Goal: Task Accomplishment & Management: Use online tool/utility

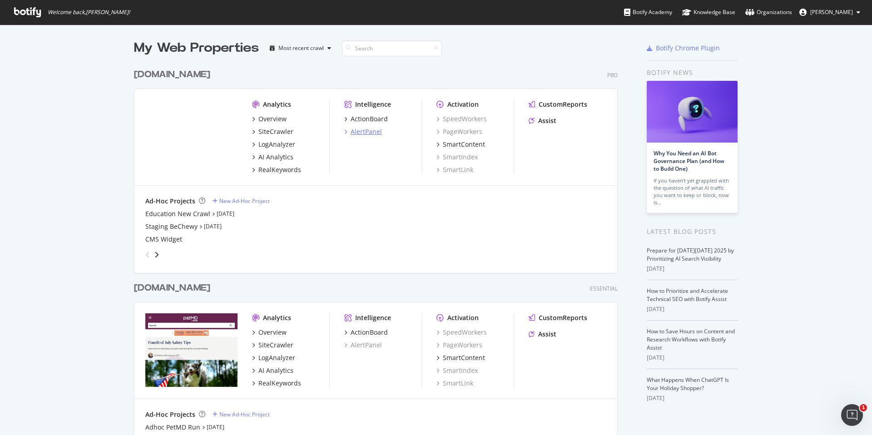
click at [364, 133] on div "AlertPanel" at bounding box center [366, 131] width 31 height 9
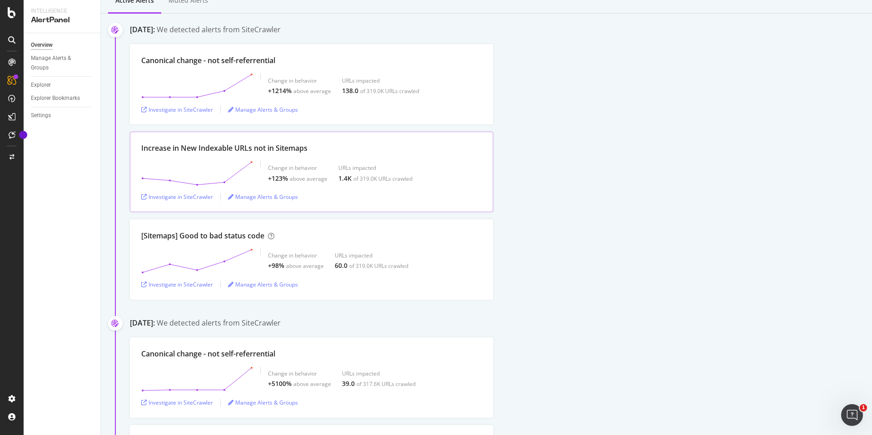
scroll to position [92, 0]
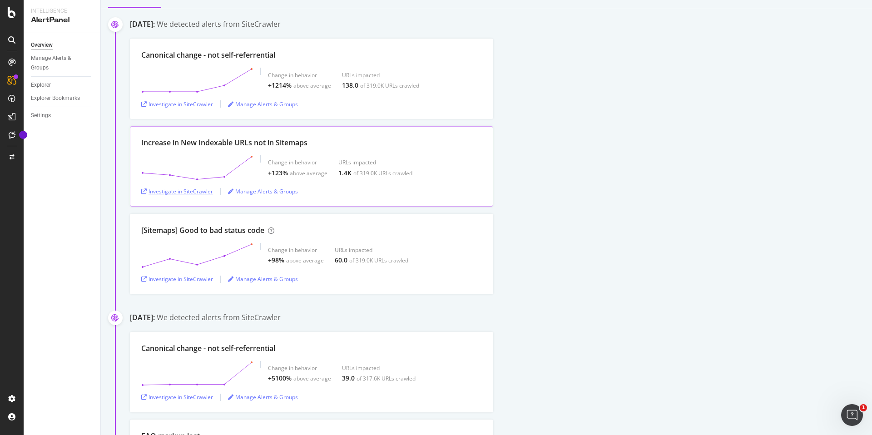
click at [184, 190] on div "Investigate in SiteCrawler" at bounding box center [177, 192] width 72 height 8
click at [48, 85] on div "Overview" at bounding box center [47, 84] width 26 height 9
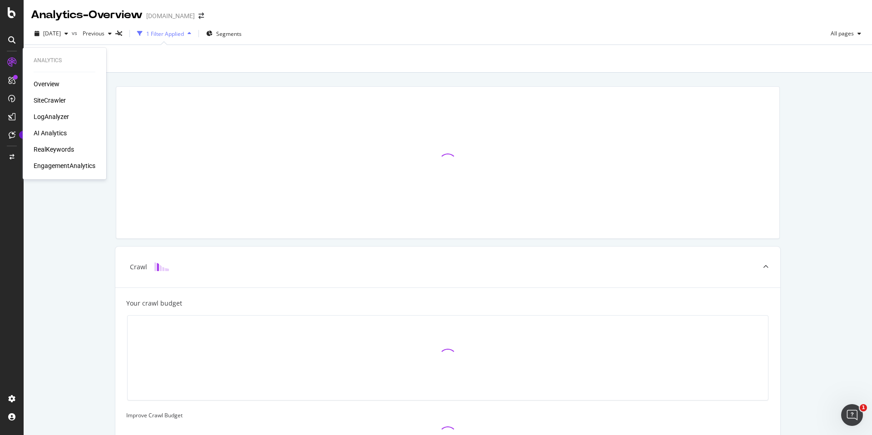
click at [56, 97] on div "SiteCrawler" at bounding box center [50, 100] width 32 height 9
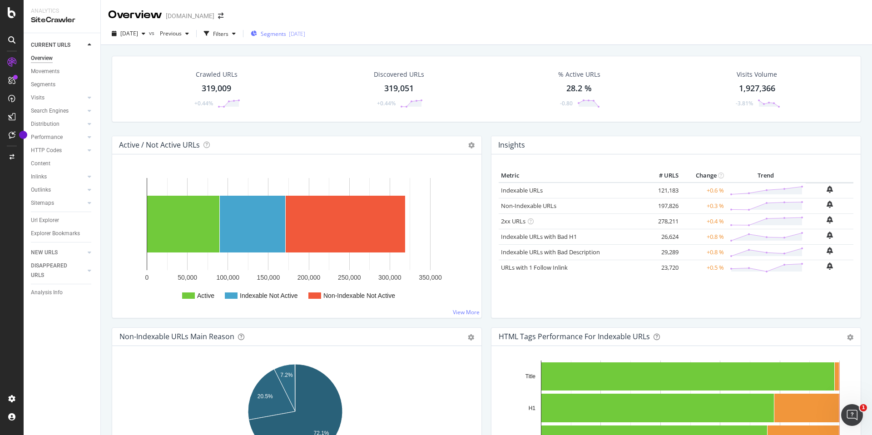
click at [286, 33] on span "Segments" at bounding box center [273, 34] width 25 height 8
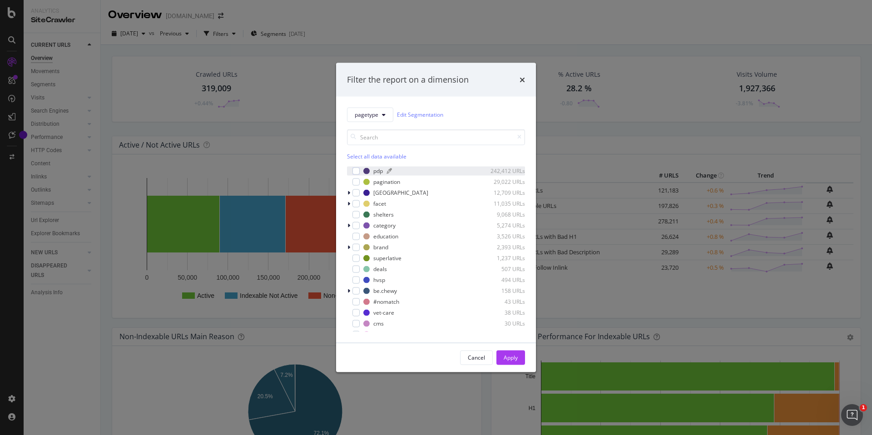
click at [374, 172] on div "pdp" at bounding box center [378, 171] width 10 height 8
click at [515, 356] on div "Apply" at bounding box center [511, 358] width 14 height 8
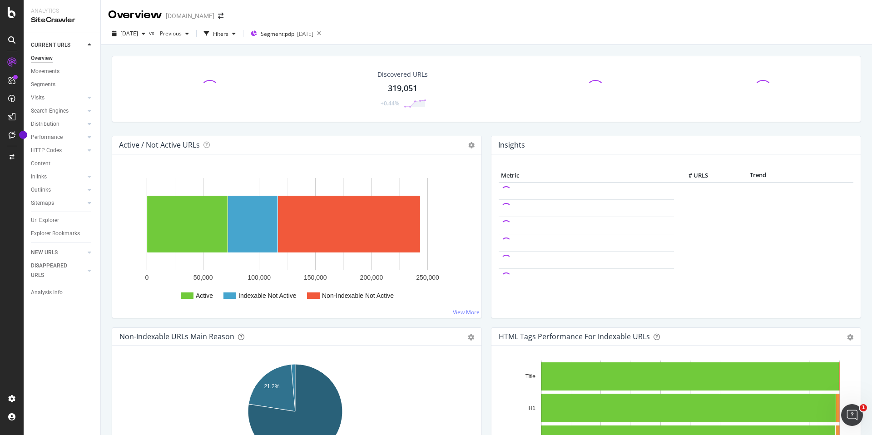
click at [207, 80] on span at bounding box center [209, 89] width 21 height 21
click at [229, 34] on div "Filters" at bounding box center [220, 34] width 15 height 8
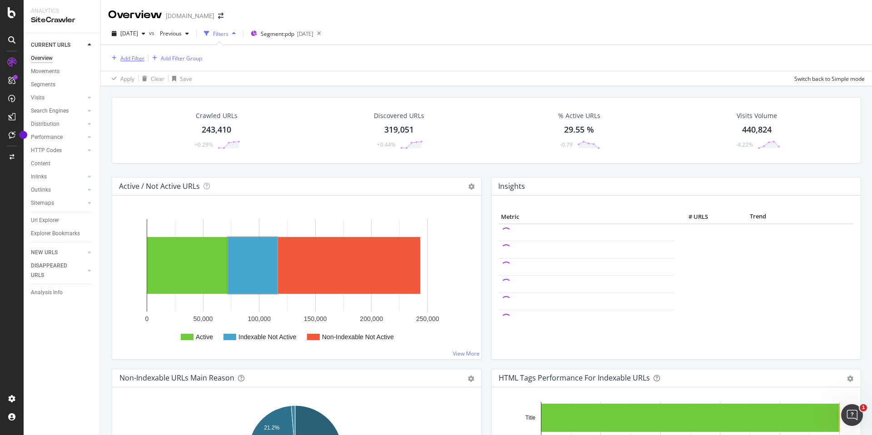
click at [130, 58] on div "Add Filter" at bounding box center [132, 59] width 24 height 8
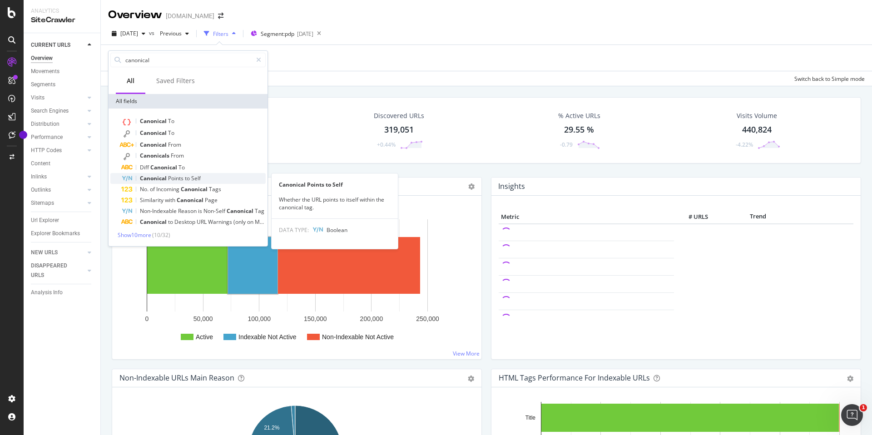
type input "canonical"
click at [217, 175] on div "Canonical Points to Self" at bounding box center [193, 178] width 144 height 11
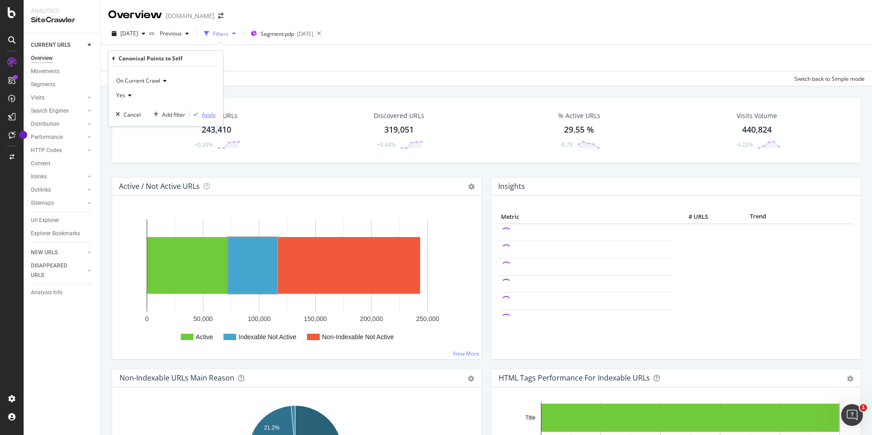
click at [214, 115] on div "Apply" at bounding box center [209, 115] width 14 height 8
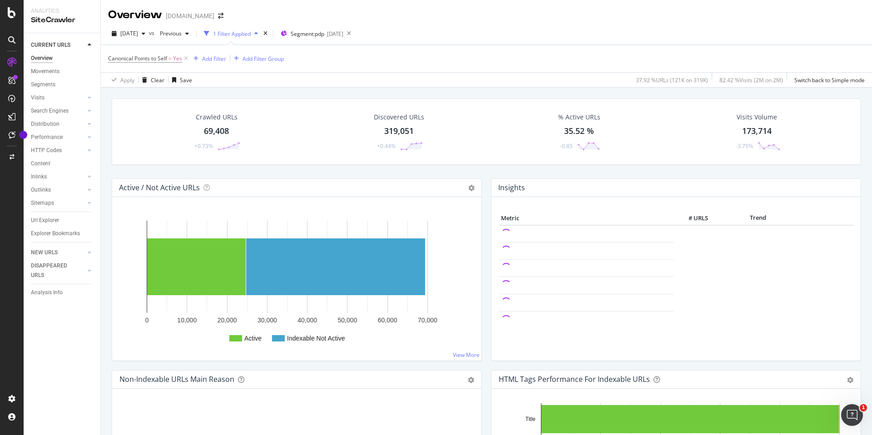
click at [219, 128] on div "69,408" at bounding box center [216, 131] width 25 height 12
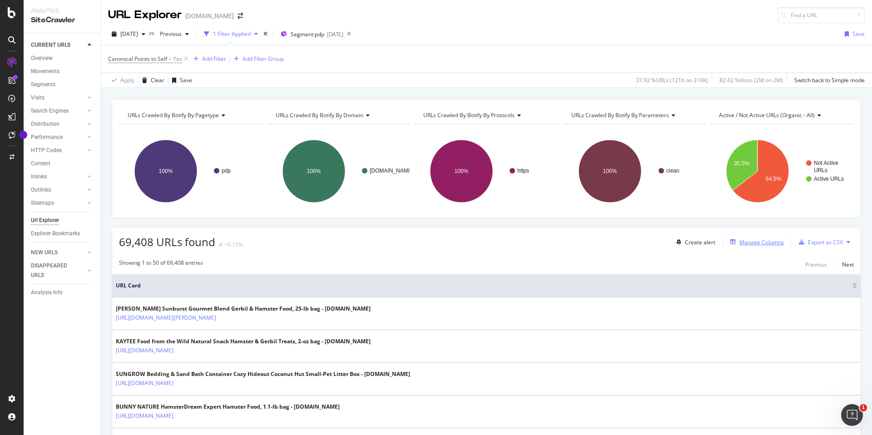
click at [757, 246] on div "Manage Columns" at bounding box center [762, 243] width 45 height 8
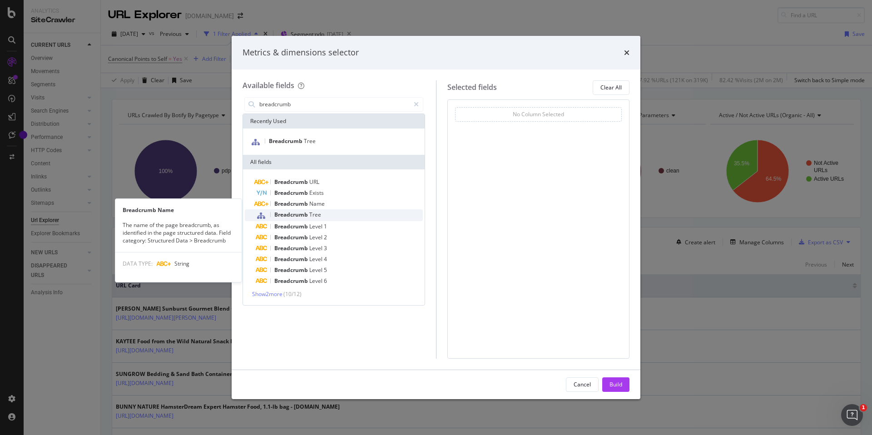
type input "breadcrumb"
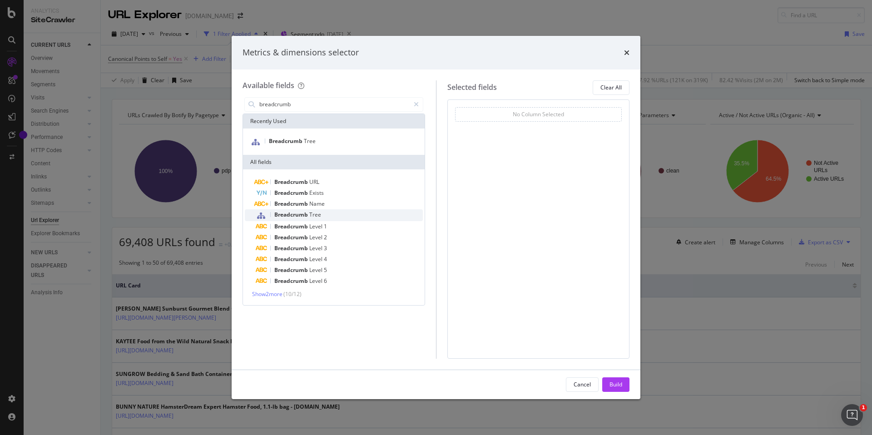
click at [315, 216] on span "Tree" at bounding box center [315, 215] width 12 height 8
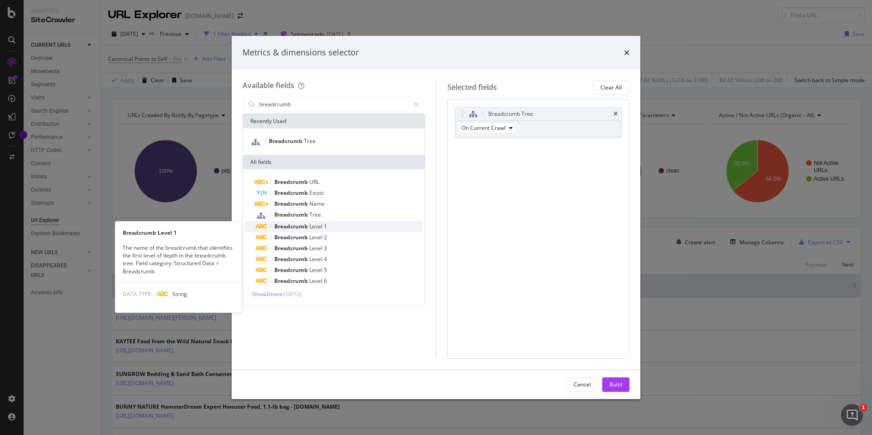
click at [333, 226] on div "Breadcrumb Level 1" at bounding box center [339, 226] width 167 height 11
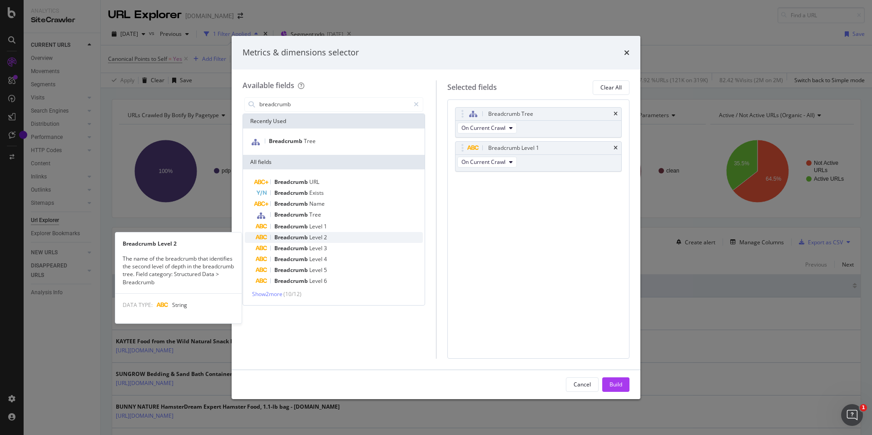
click at [325, 240] on span "2" at bounding box center [325, 238] width 3 height 8
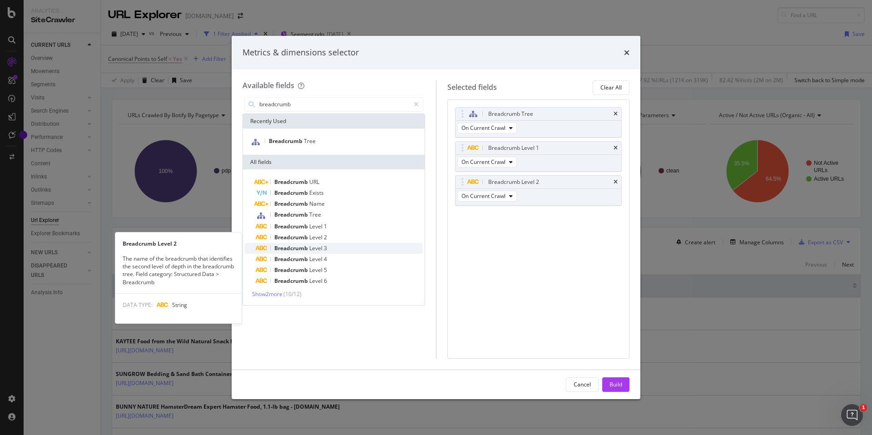
click at [325, 252] on div "Breadcrumb Level 3" at bounding box center [339, 248] width 167 height 11
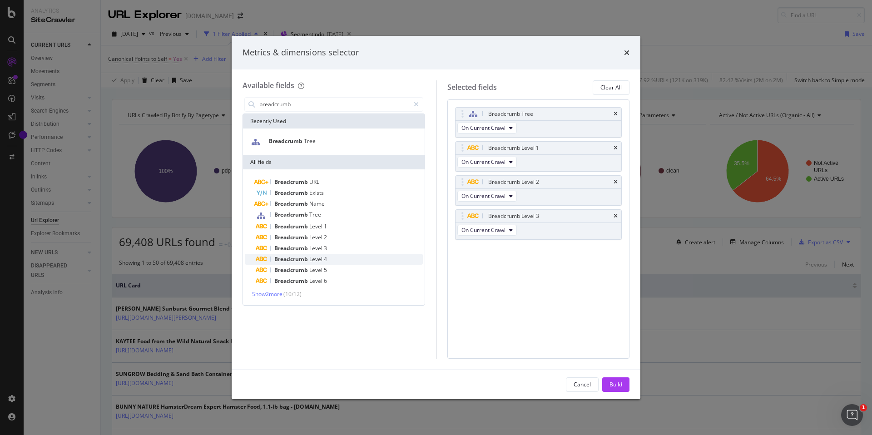
click at [325, 263] on span "4" at bounding box center [325, 259] width 3 height 8
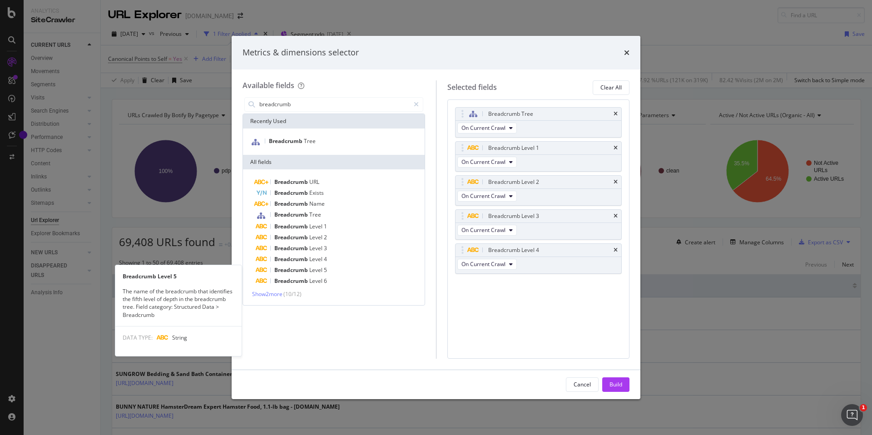
click at [325, 267] on span "5" at bounding box center [325, 270] width 3 height 8
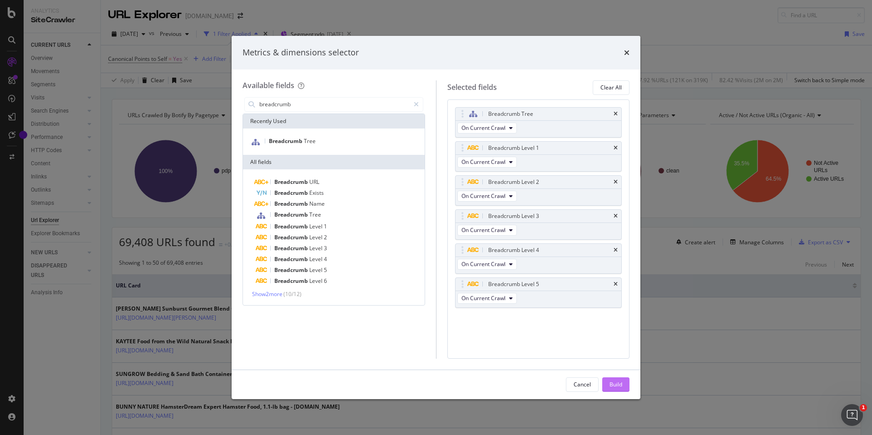
click at [619, 385] on div "Build" at bounding box center [616, 385] width 13 height 8
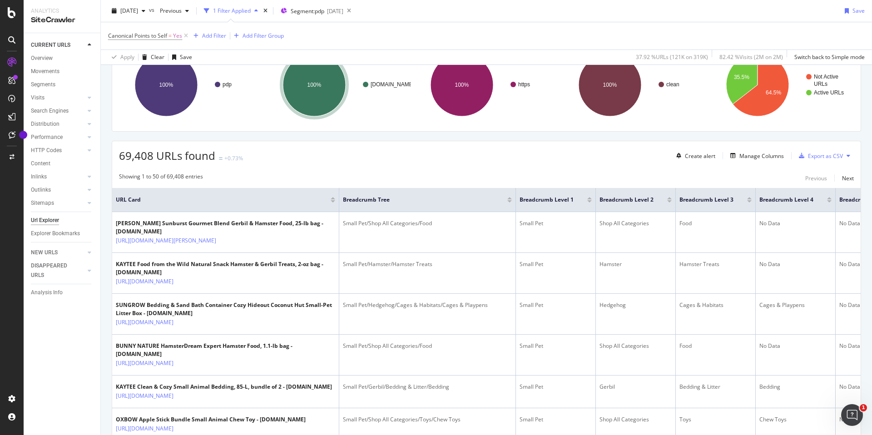
scroll to position [116, 0]
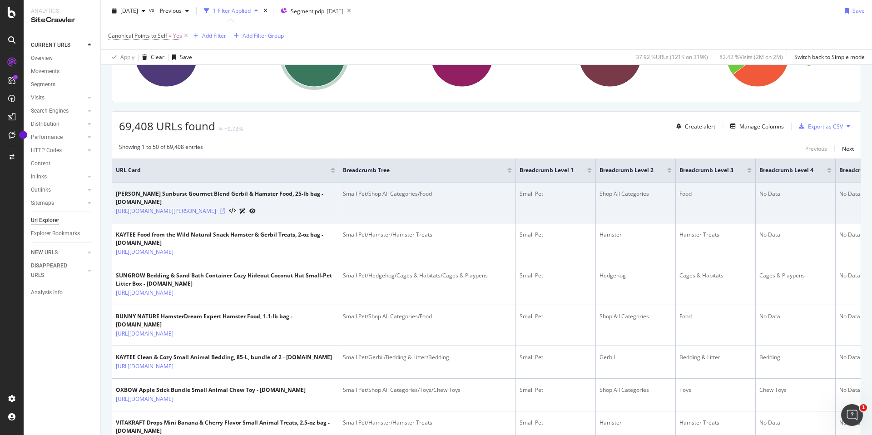
click at [225, 209] on icon at bounding box center [222, 211] width 5 height 5
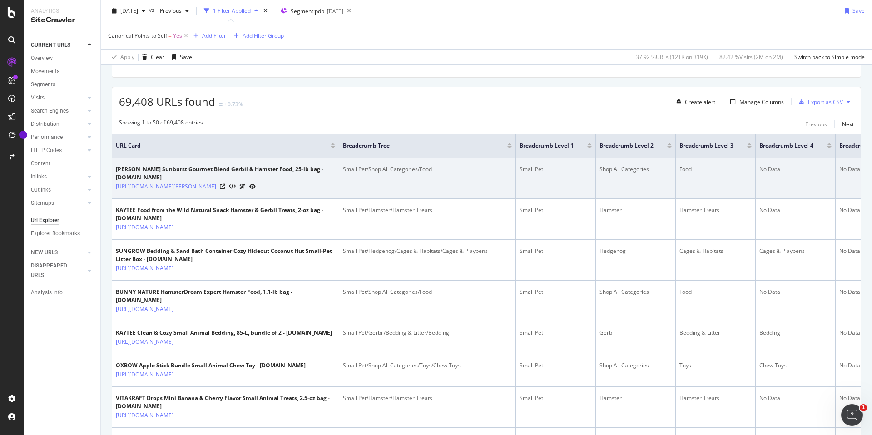
scroll to position [143, 0]
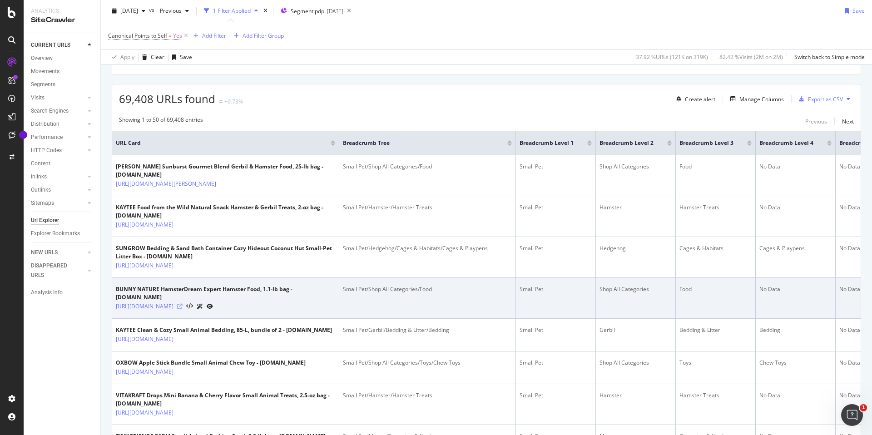
click at [183, 309] on icon at bounding box center [179, 306] width 5 height 5
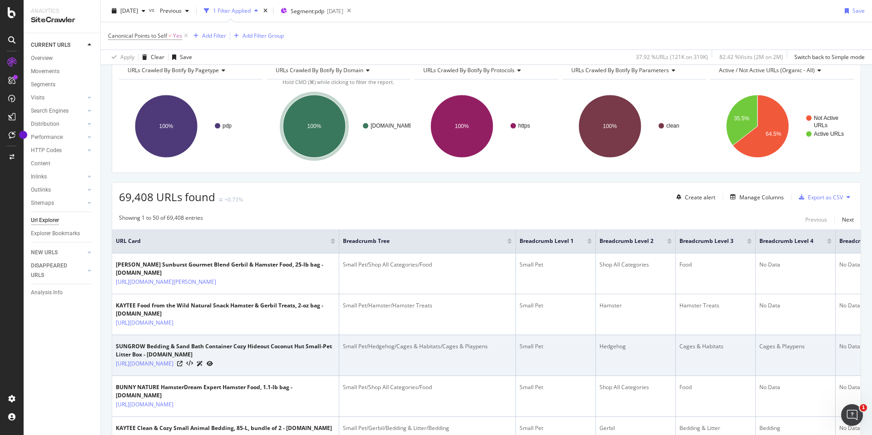
scroll to position [45, 0]
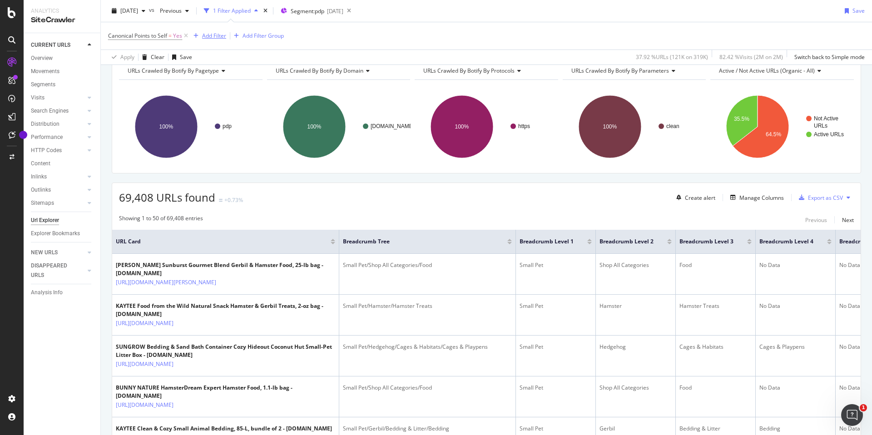
click at [219, 34] on div "Add Filter" at bounding box center [214, 36] width 24 height 8
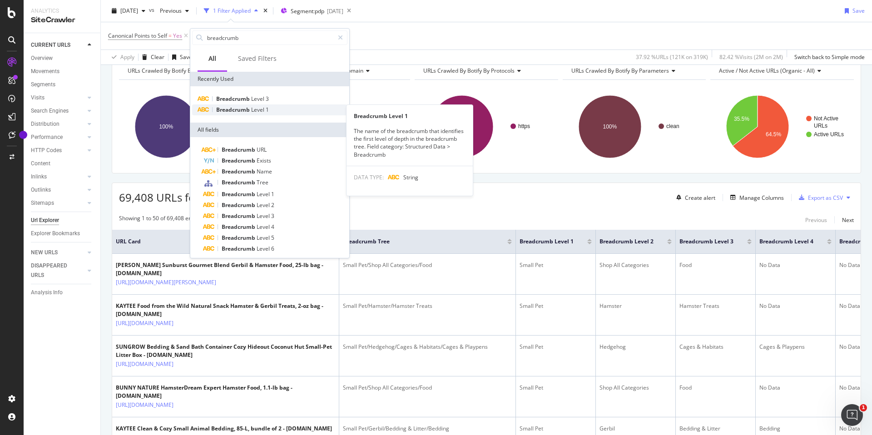
type input "breadcrumb"
click at [250, 110] on span "Breadcrumb" at bounding box center [233, 110] width 35 height 8
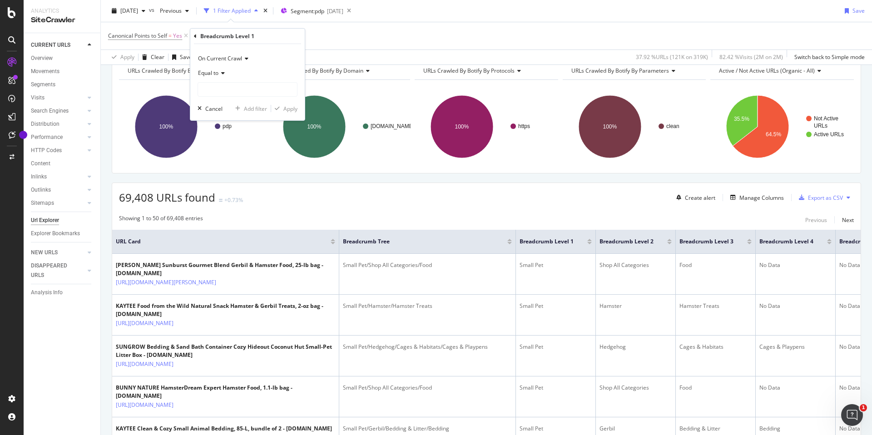
click at [230, 98] on div "On Current Crawl Equal to Cancel Add filter Apply" at bounding box center [247, 82] width 115 height 76
click at [234, 89] on input "text" at bounding box center [247, 89] width 99 height 15
type input "New Arrivals"
click at [285, 112] on div "Apply" at bounding box center [291, 109] width 14 height 8
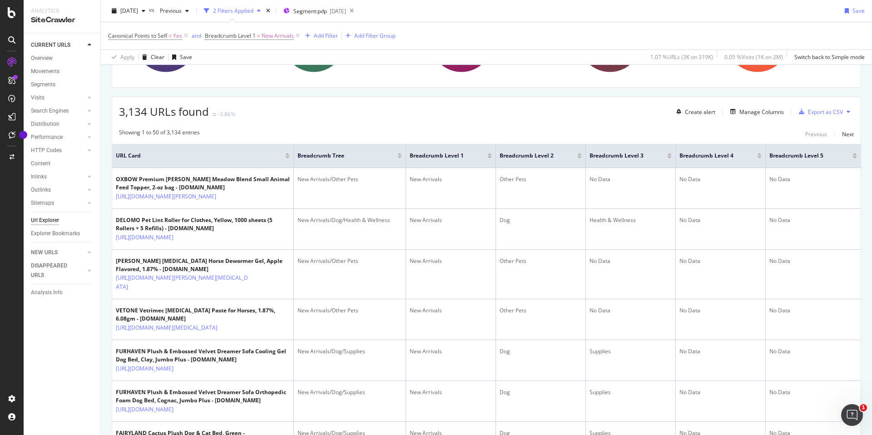
scroll to position [131, 0]
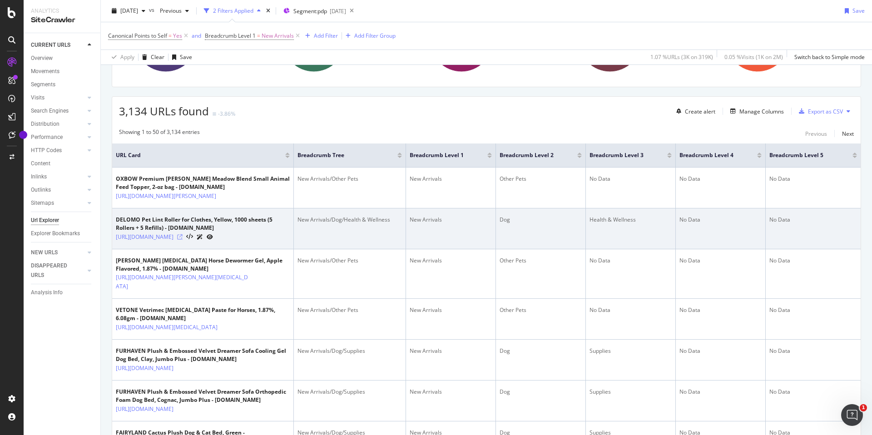
click at [183, 240] on icon at bounding box center [179, 236] width 5 height 5
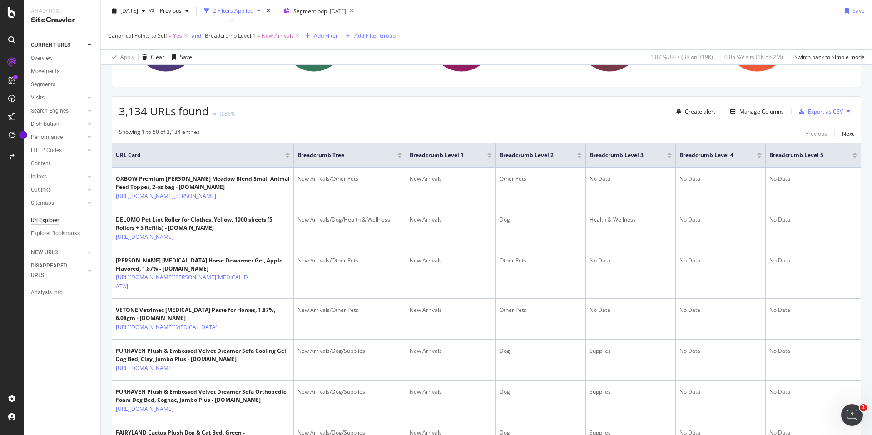
click at [828, 110] on div "Export as CSV" at bounding box center [825, 112] width 35 height 8
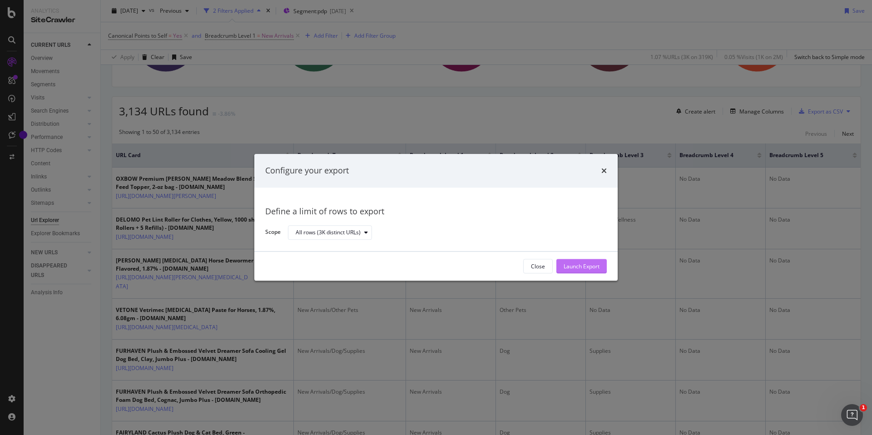
click at [576, 267] on div "Launch Export" at bounding box center [582, 267] width 36 height 8
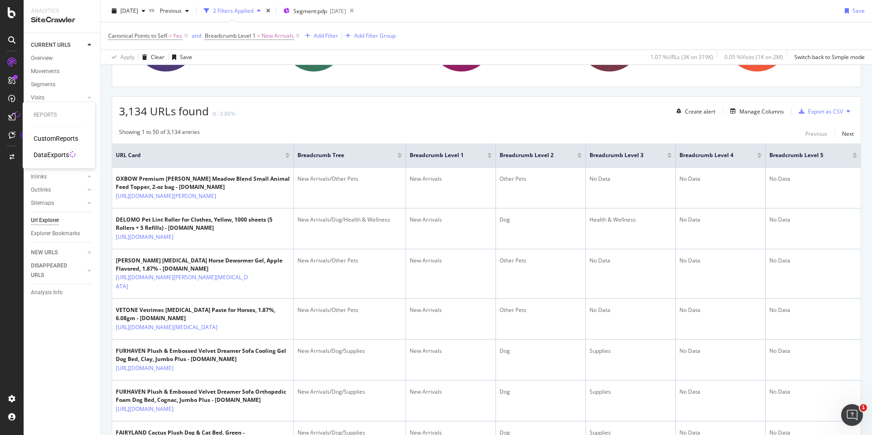
click at [55, 153] on div "DataExports" at bounding box center [51, 154] width 35 height 9
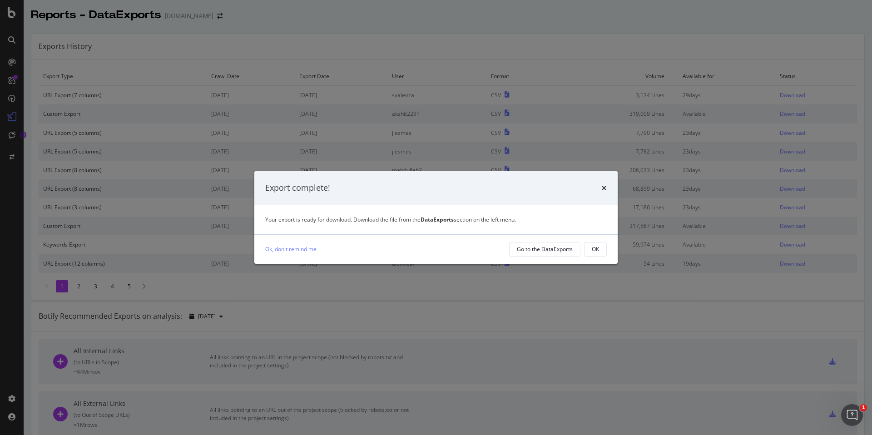
click at [611, 186] on div "Export complete!" at bounding box center [435, 188] width 363 height 34
click at [607, 186] on icon "times" at bounding box center [604, 187] width 5 height 7
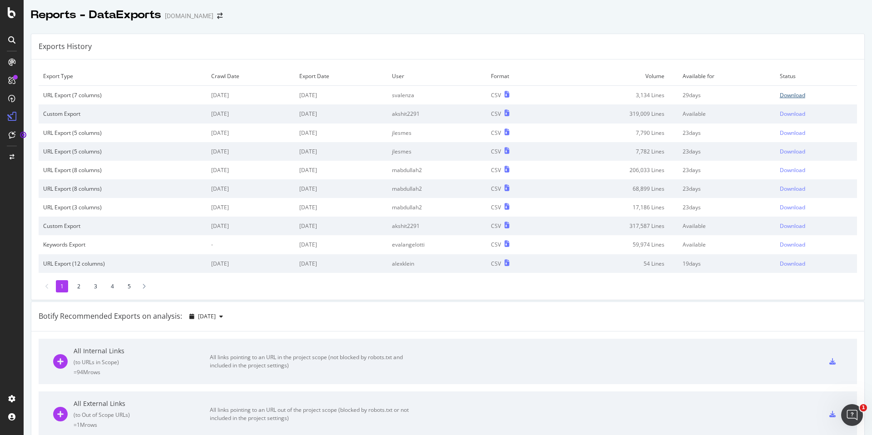
click at [785, 96] on div "Download" at bounding box center [792, 95] width 25 height 8
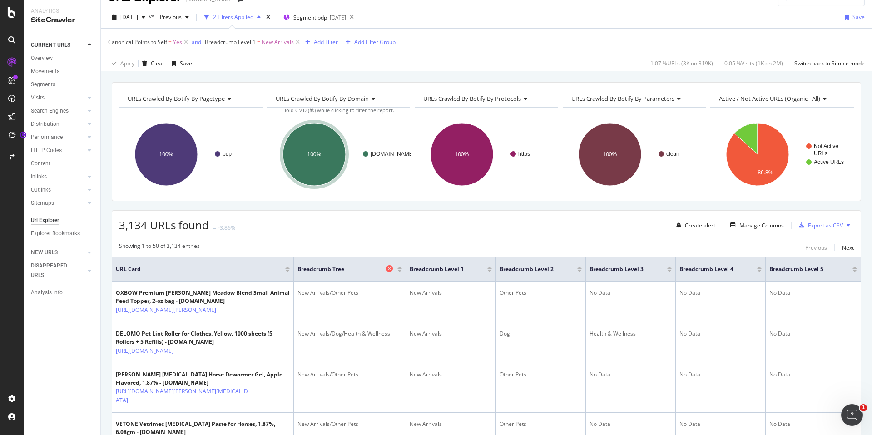
scroll to position [32, 0]
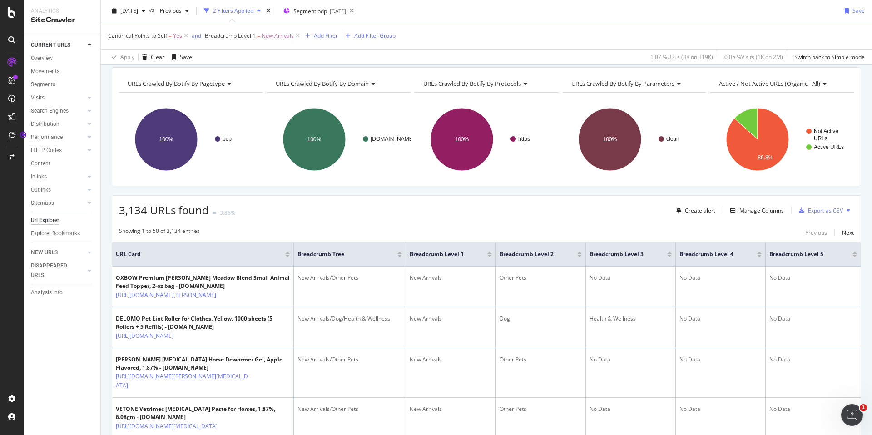
click at [277, 32] on span "New Arrivals" at bounding box center [278, 36] width 32 height 13
click at [240, 72] on icon at bounding box center [238, 72] width 6 height 5
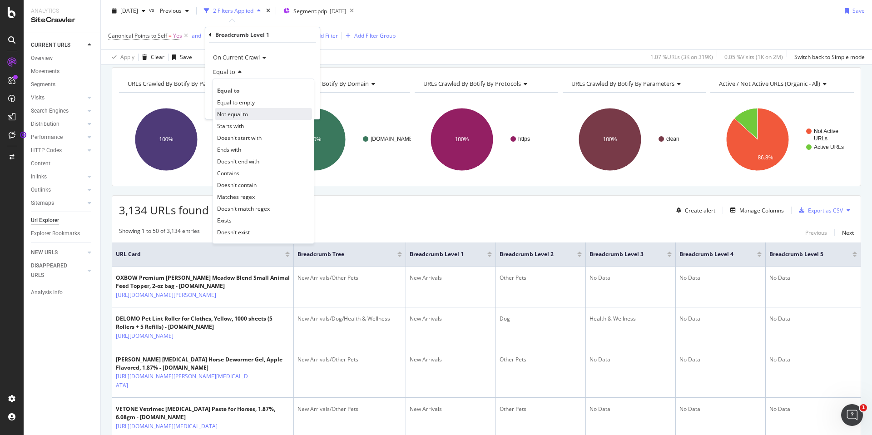
click at [255, 114] on div "Not equal to" at bounding box center [263, 114] width 97 height 12
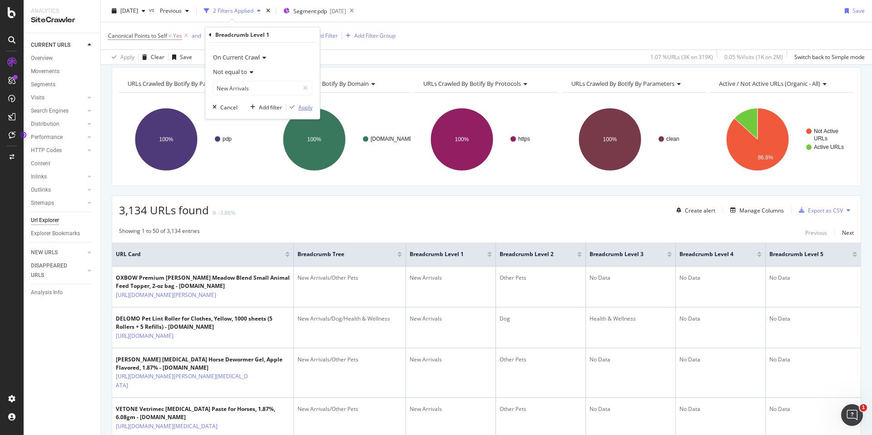
click at [312, 103] on div "Apply" at bounding box center [299, 107] width 26 height 8
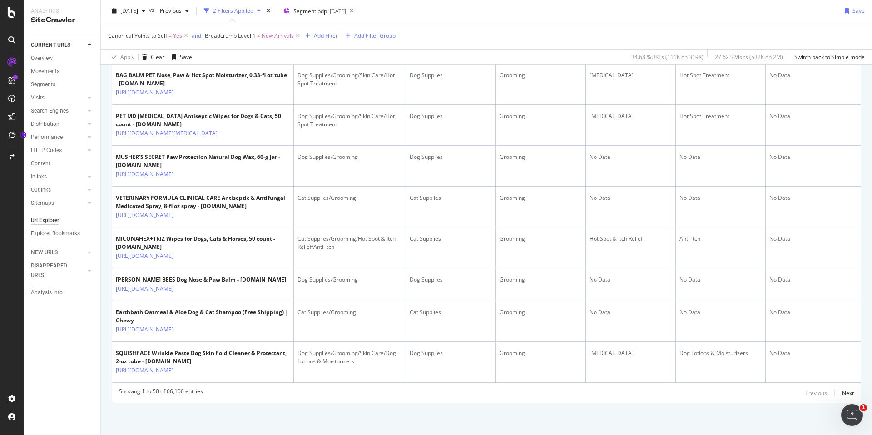
scroll to position [2082, 0]
click at [183, 55] on icon at bounding box center [179, 51] width 5 height 5
click at [295, 35] on icon at bounding box center [298, 35] width 8 height 9
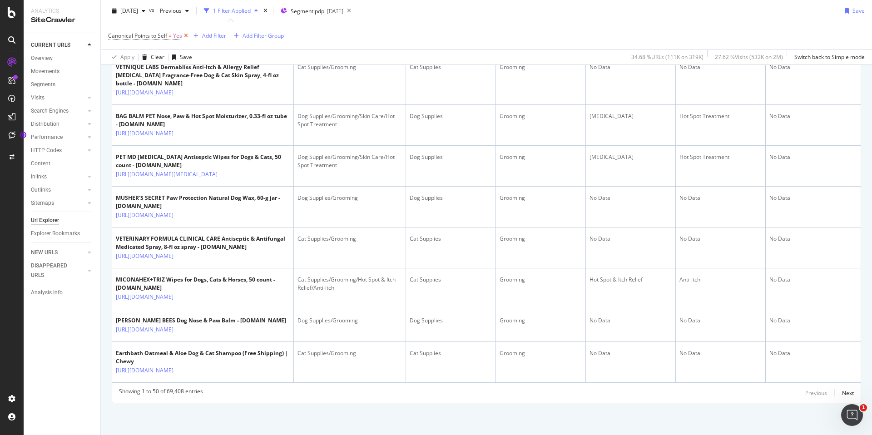
click at [185, 37] on icon at bounding box center [186, 35] width 8 height 9
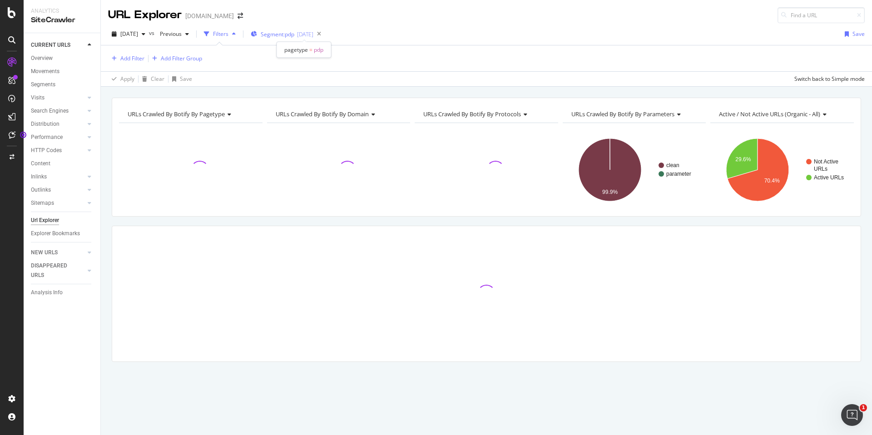
click at [314, 35] on div "[DATE]" at bounding box center [305, 34] width 16 height 8
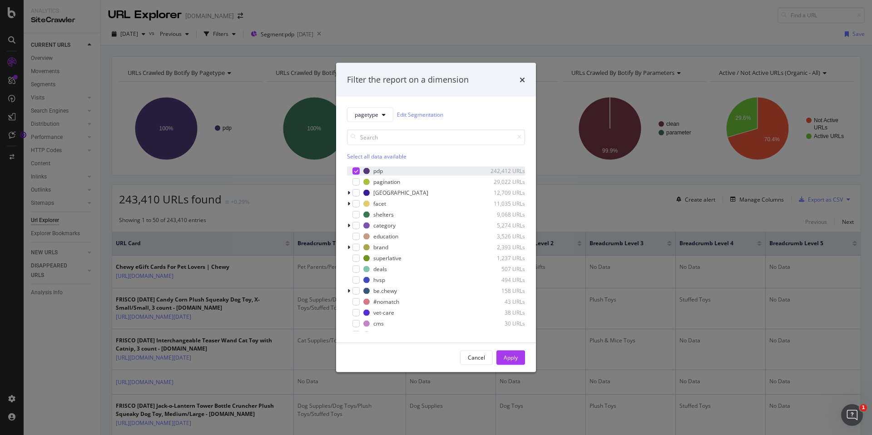
click at [356, 168] on div "modal" at bounding box center [356, 170] width 7 height 7
click at [357, 224] on div "modal" at bounding box center [356, 225] width 7 height 7
click at [519, 358] on button "Apply" at bounding box center [511, 357] width 29 height 15
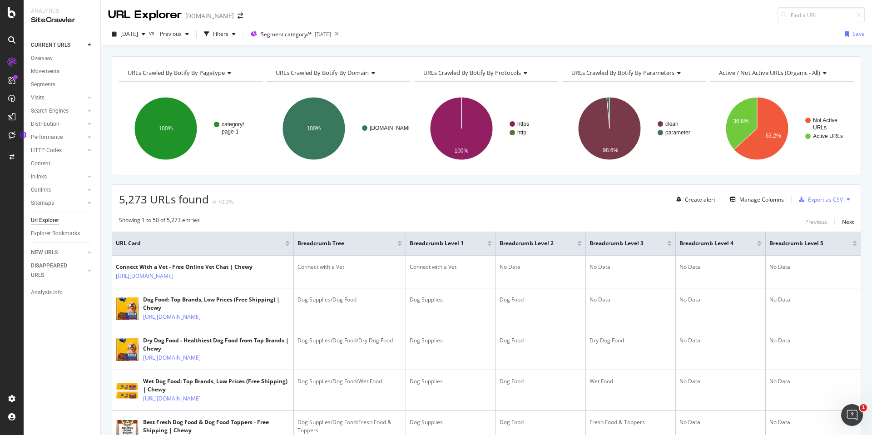
click at [758, 241] on div at bounding box center [759, 242] width 5 height 2
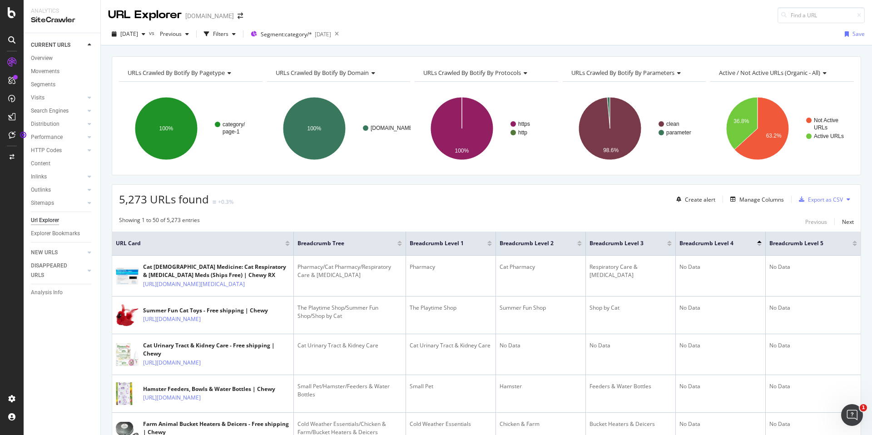
click at [758, 241] on div at bounding box center [759, 242] width 5 height 2
click at [760, 243] on div at bounding box center [759, 243] width 5 height 5
click at [760, 245] on div at bounding box center [759, 245] width 5 height 2
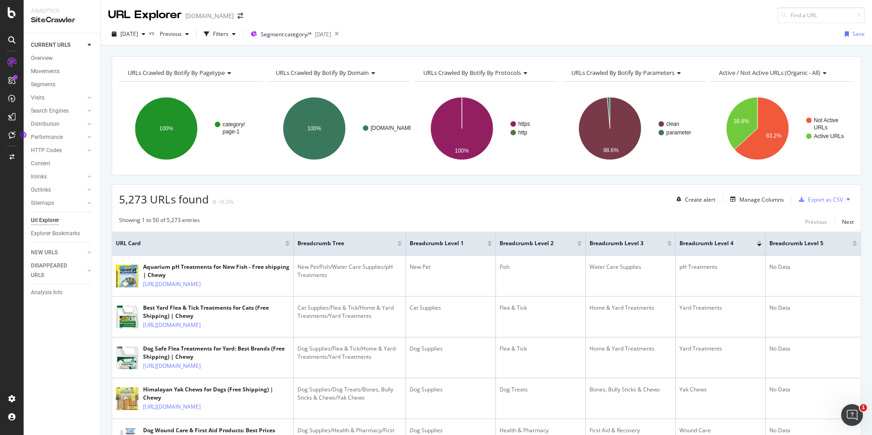
click at [853, 244] on div at bounding box center [855, 245] width 5 height 2
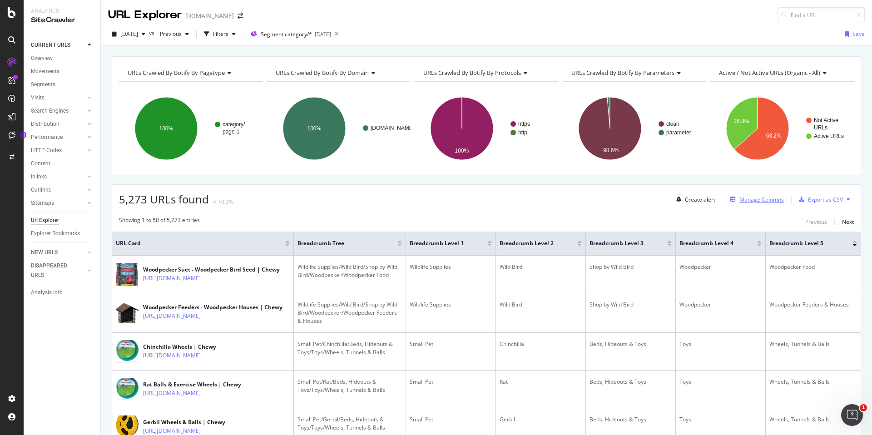
click at [772, 201] on div "Manage Columns" at bounding box center [762, 200] width 45 height 8
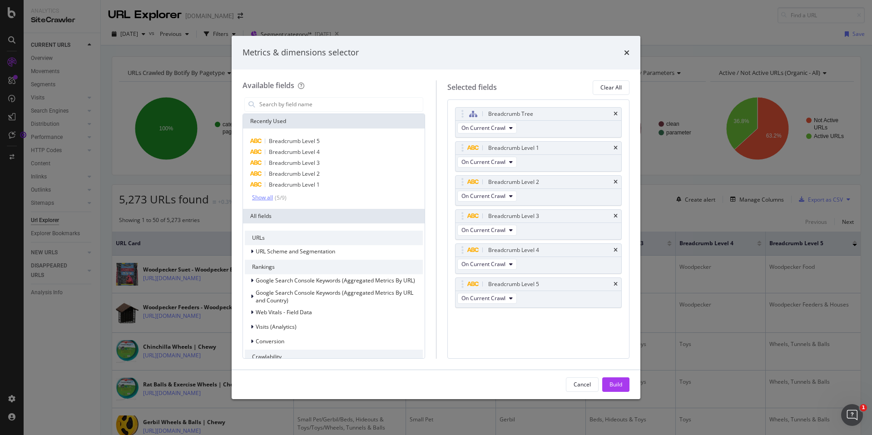
click at [267, 198] on div "Show all" at bounding box center [262, 197] width 21 height 6
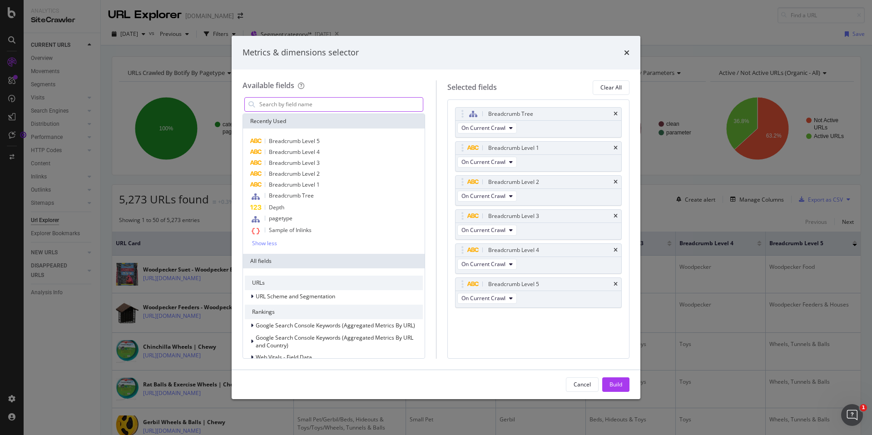
click at [324, 110] on input "modal" at bounding box center [341, 105] width 164 height 14
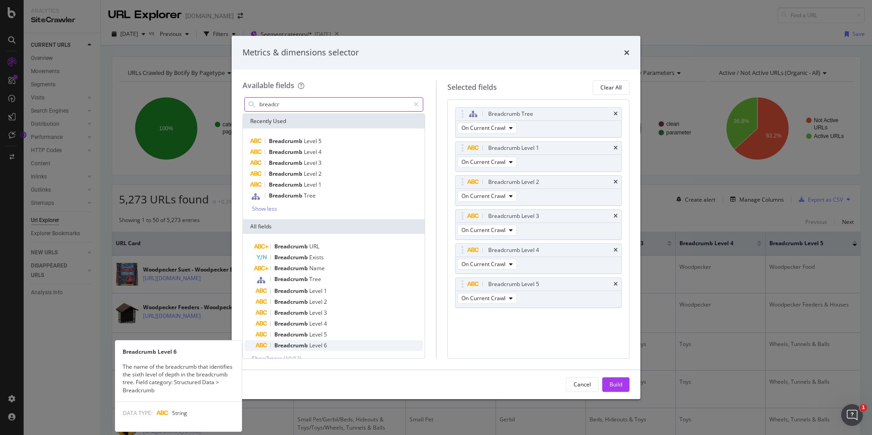
type input "breadcr"
click at [317, 346] on span "Level" at bounding box center [316, 346] width 15 height 8
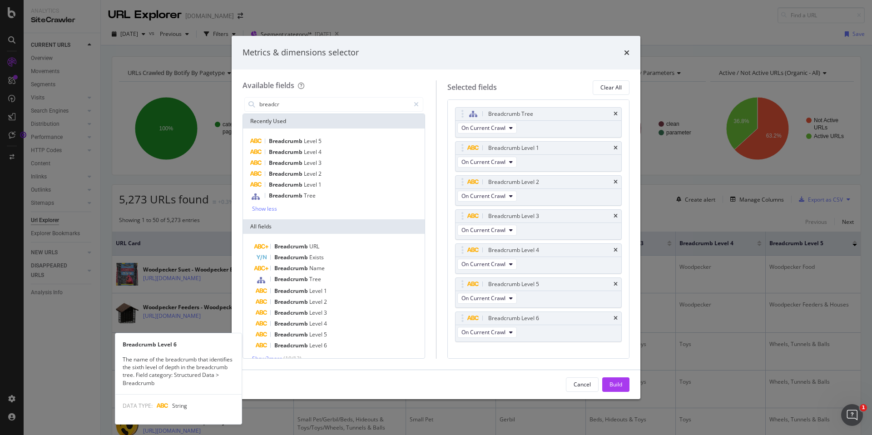
scroll to position [11, 0]
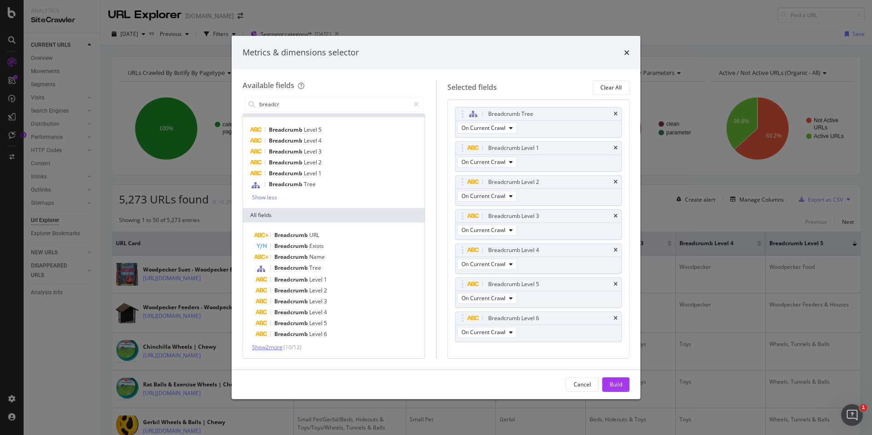
click at [278, 344] on span "Show 2 more" at bounding box center [267, 348] width 30 height 8
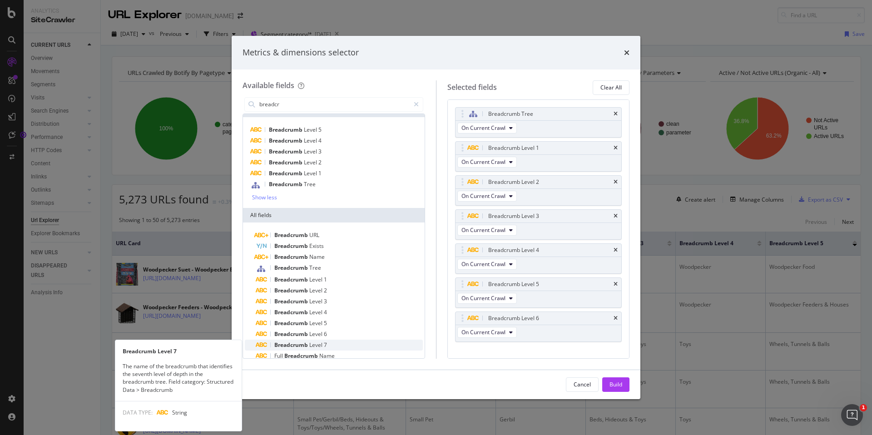
click at [306, 347] on span "Breadcrumb" at bounding box center [291, 345] width 35 height 8
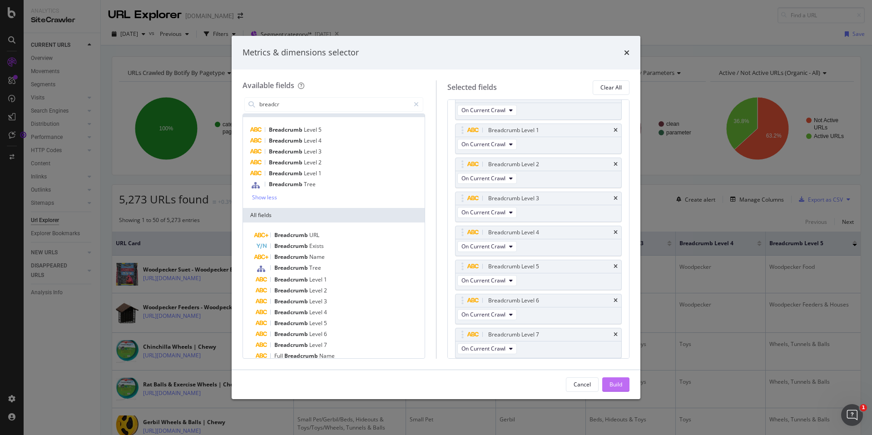
click at [617, 382] on div "Build" at bounding box center [616, 385] width 13 height 8
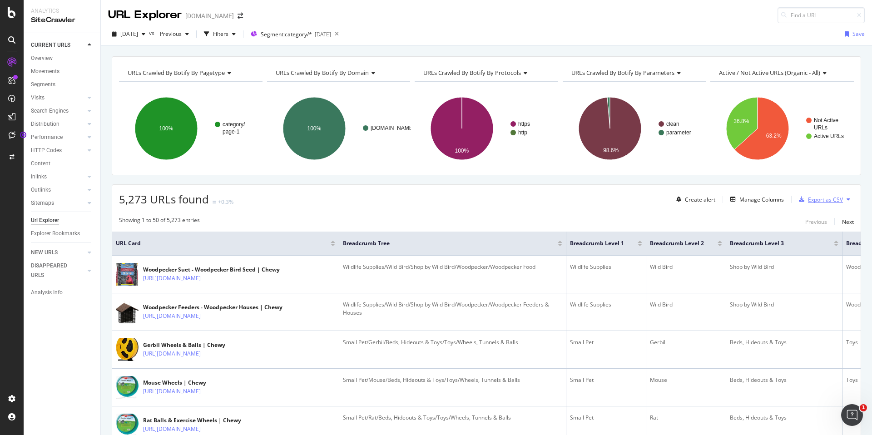
click at [826, 198] on div "Export as CSV" at bounding box center [825, 200] width 35 height 8
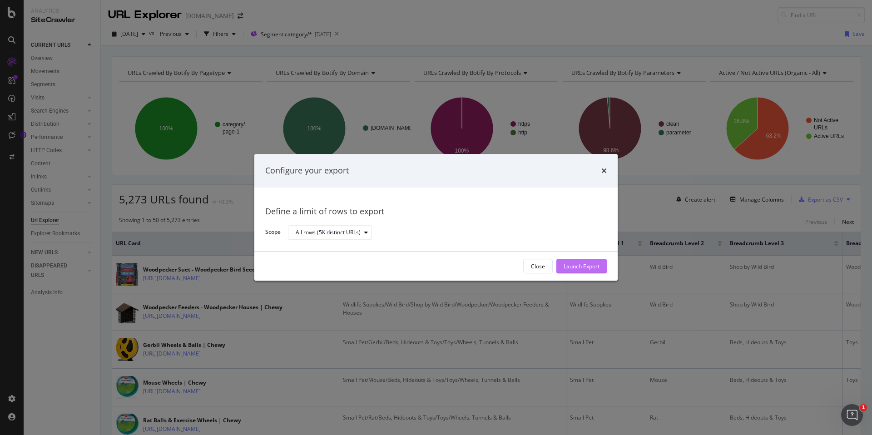
click at [591, 267] on div "Launch Export" at bounding box center [582, 267] width 36 height 8
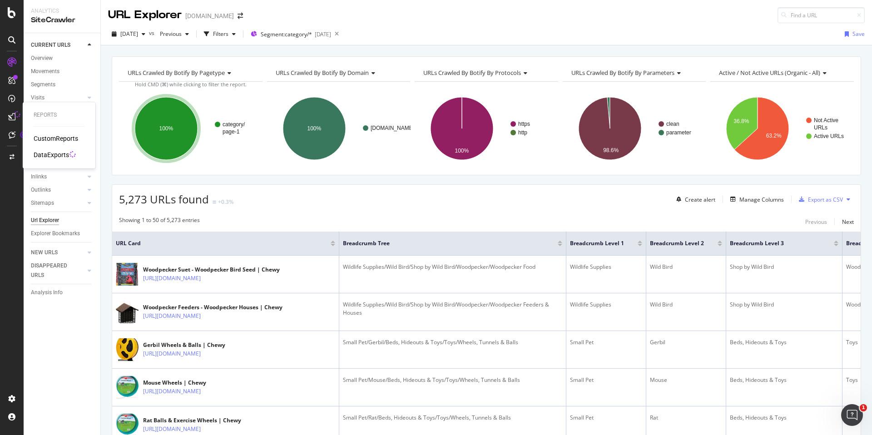
click at [47, 153] on div "DataExports" at bounding box center [51, 154] width 35 height 9
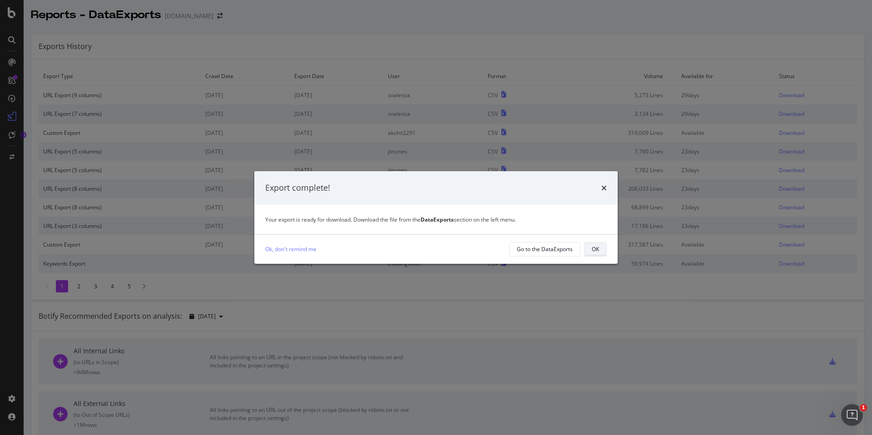
click at [597, 252] on div "OK" at bounding box center [595, 249] width 7 height 8
click at [597, 252] on td "317,587 Lines" at bounding box center [613, 244] width 127 height 19
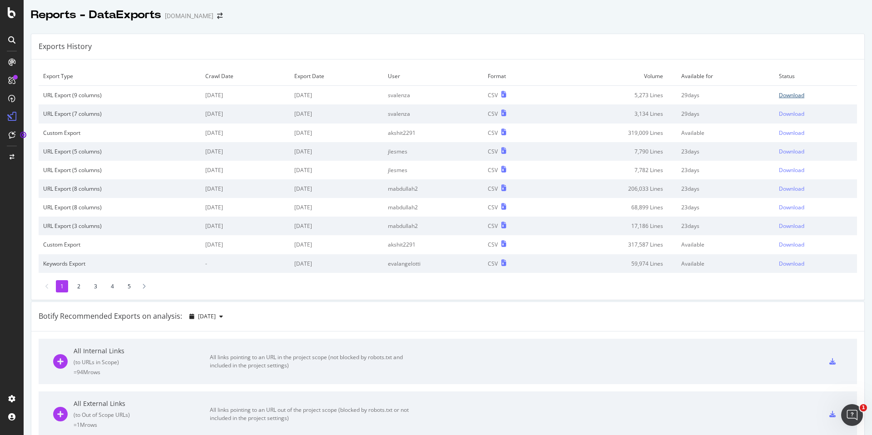
click at [788, 96] on div "Download" at bounding box center [791, 95] width 25 height 8
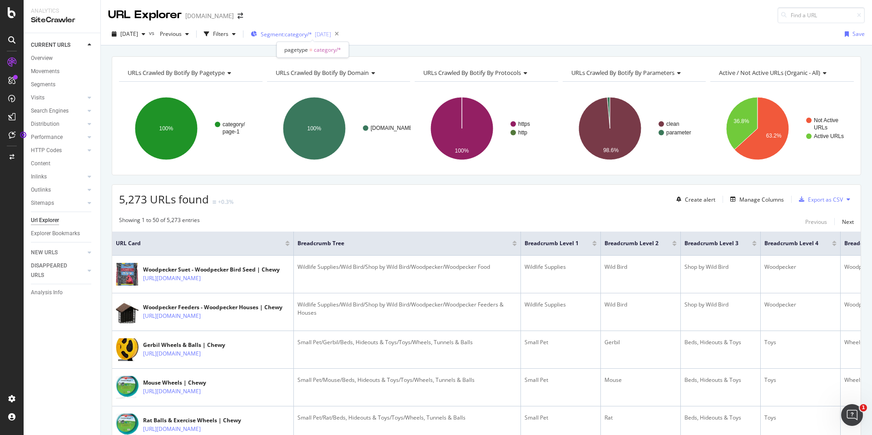
click at [331, 33] on div "[DATE]" at bounding box center [323, 34] width 16 height 8
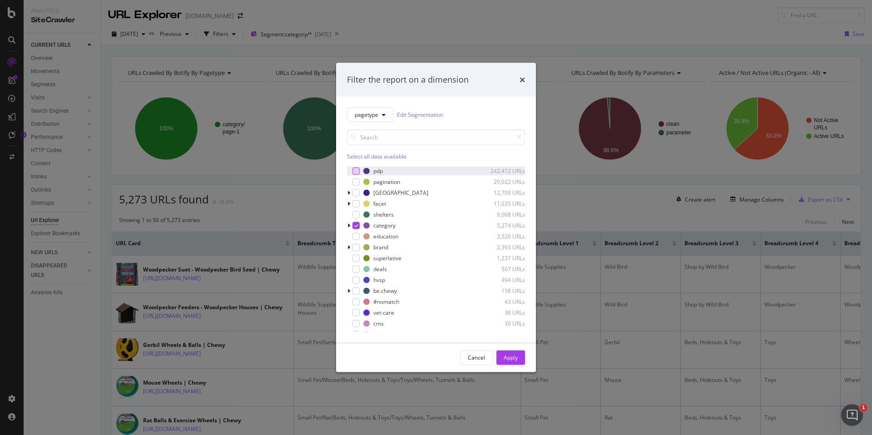
click at [353, 171] on div "modal" at bounding box center [356, 170] width 7 height 7
click at [354, 227] on icon "modal" at bounding box center [356, 225] width 4 height 5
click at [505, 349] on div "Cancel Apply" at bounding box center [436, 357] width 200 height 29
click at [511, 357] on div "Apply" at bounding box center [511, 358] width 14 height 8
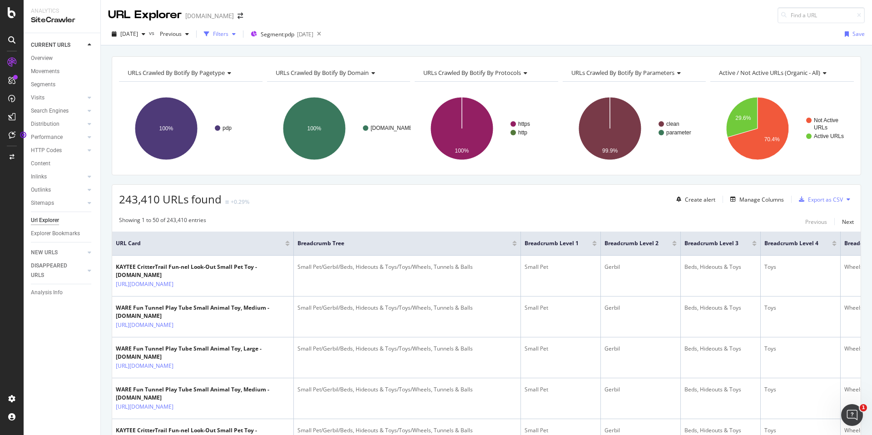
click at [229, 33] on div "Filters" at bounding box center [220, 34] width 15 height 8
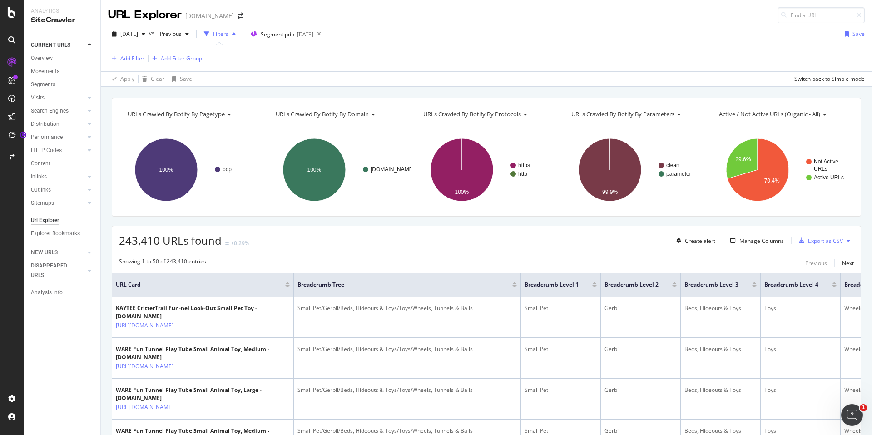
click at [130, 56] on div "Add Filter" at bounding box center [132, 59] width 24 height 8
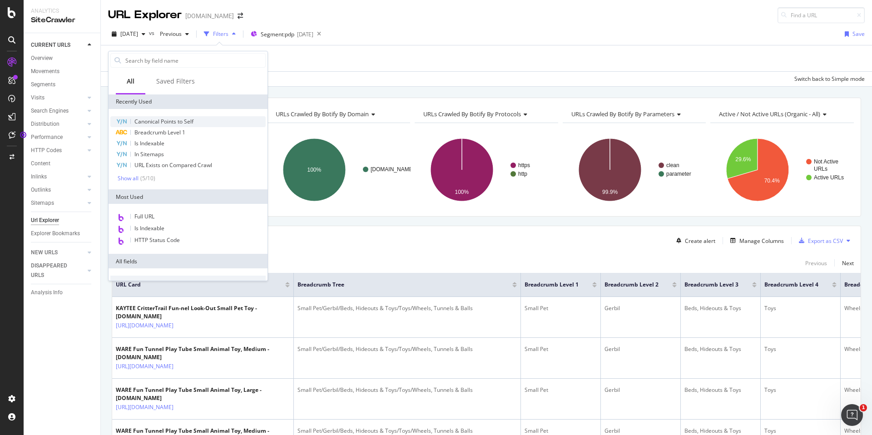
click at [179, 118] on span "Canonical Points to Self" at bounding box center [163, 122] width 59 height 8
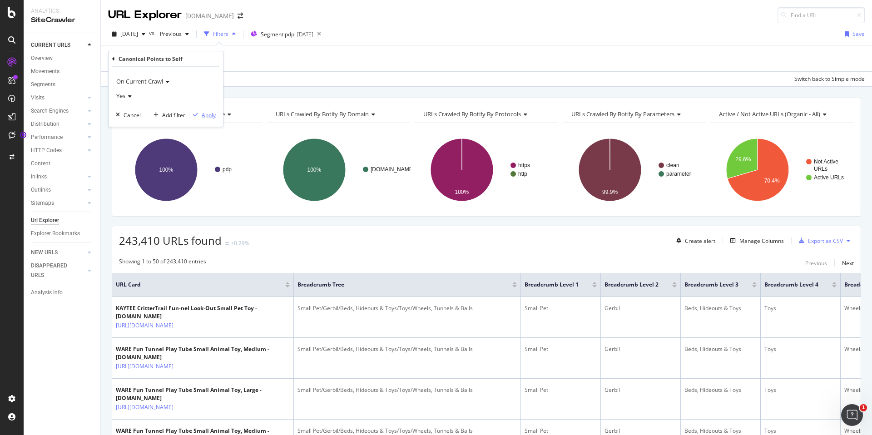
click at [210, 116] on div "Apply" at bounding box center [209, 115] width 14 height 8
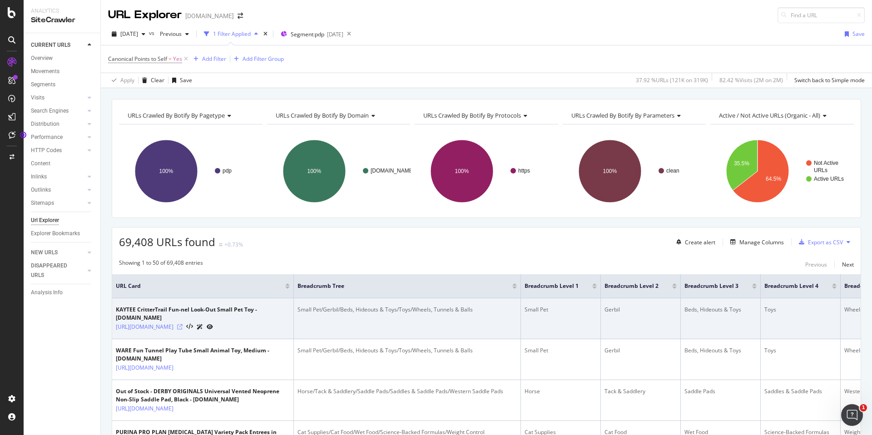
click at [183, 324] on icon at bounding box center [179, 326] width 5 height 5
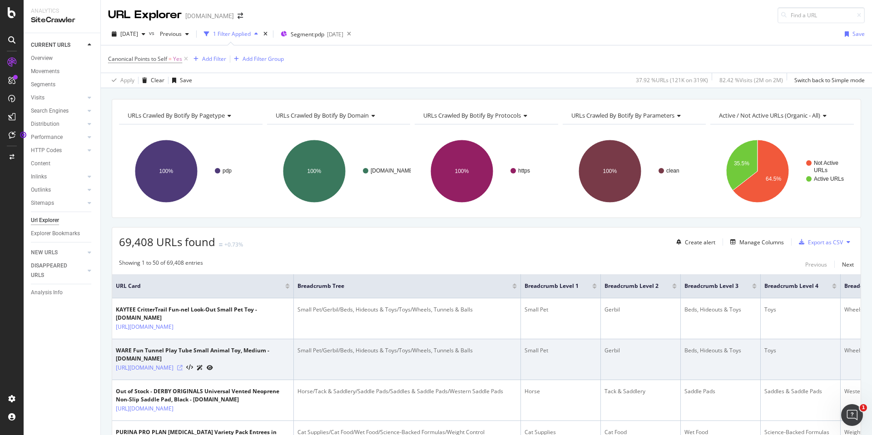
click at [183, 371] on icon at bounding box center [179, 367] width 5 height 5
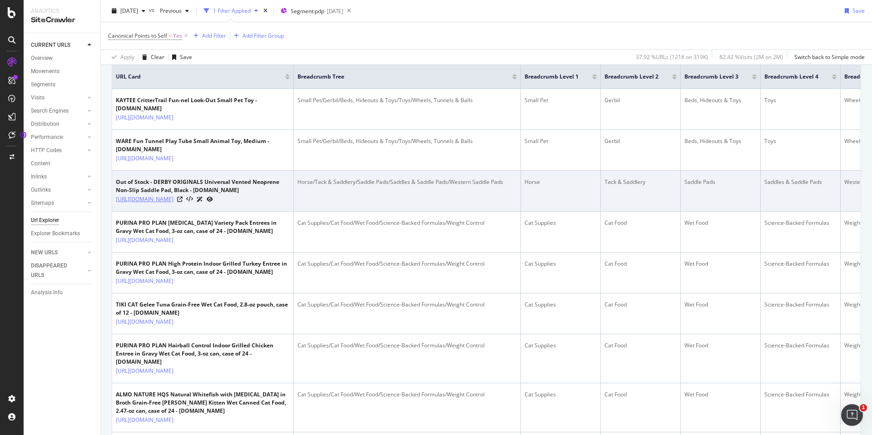
scroll to position [424, 0]
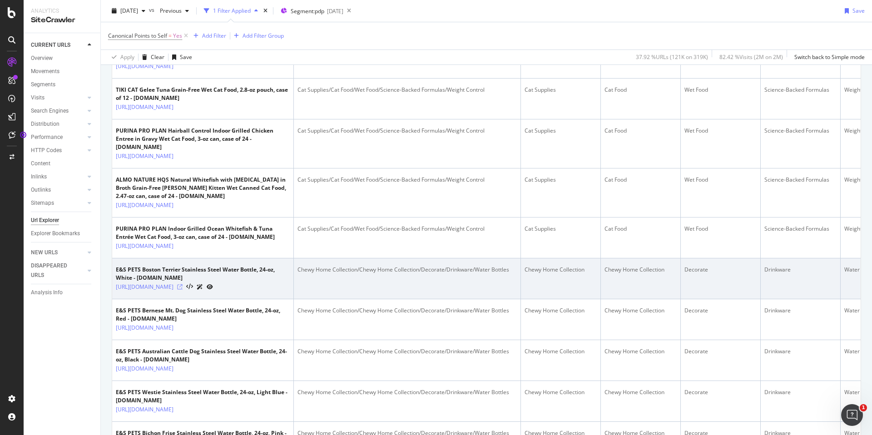
click at [183, 290] on icon at bounding box center [179, 286] width 5 height 5
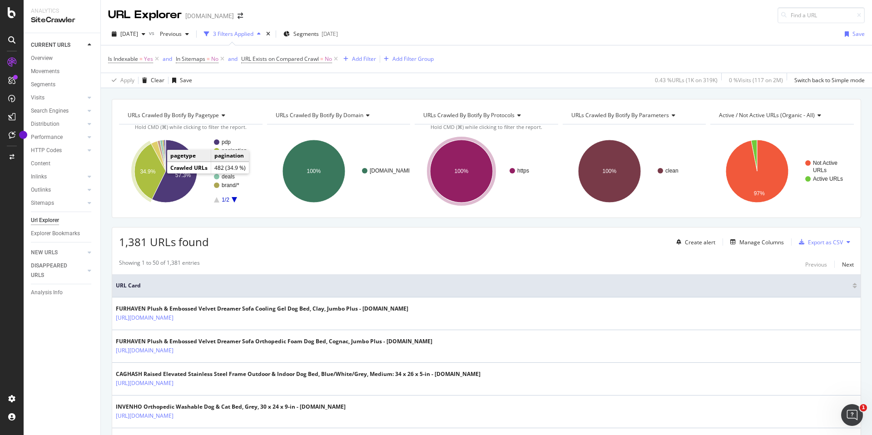
click at [158, 172] on icon "A chart." at bounding box center [149, 172] width 31 height 56
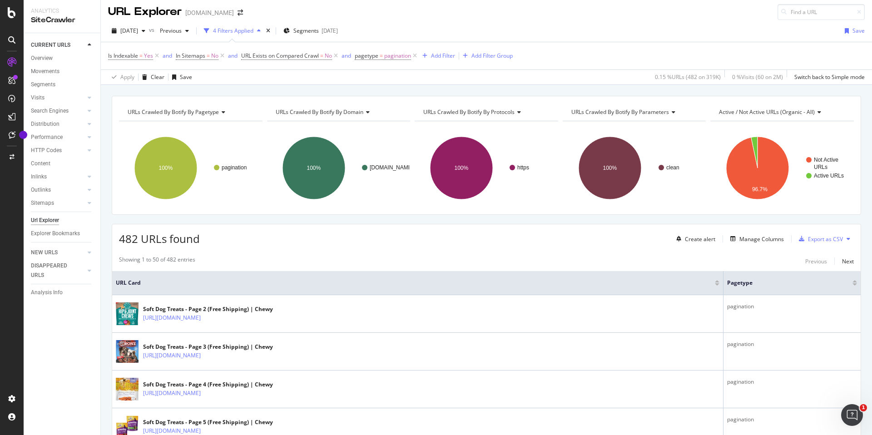
scroll to position [3, 0]
click at [418, 59] on icon at bounding box center [415, 56] width 8 height 9
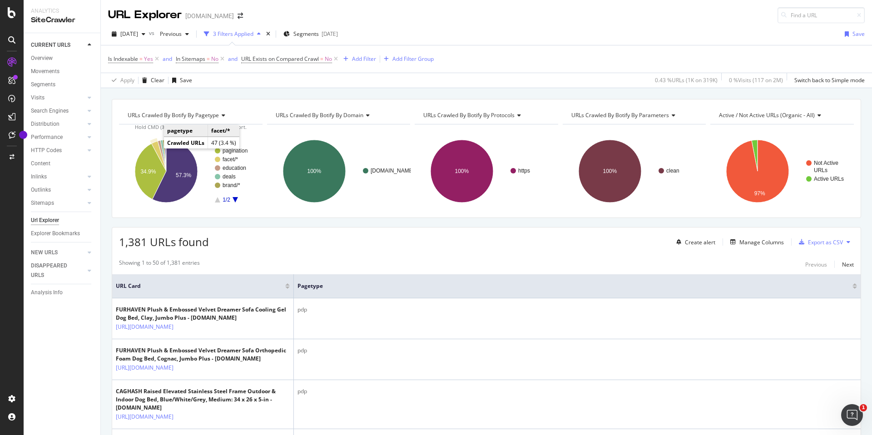
click at [157, 147] on icon "A chart." at bounding box center [158, 156] width 15 height 30
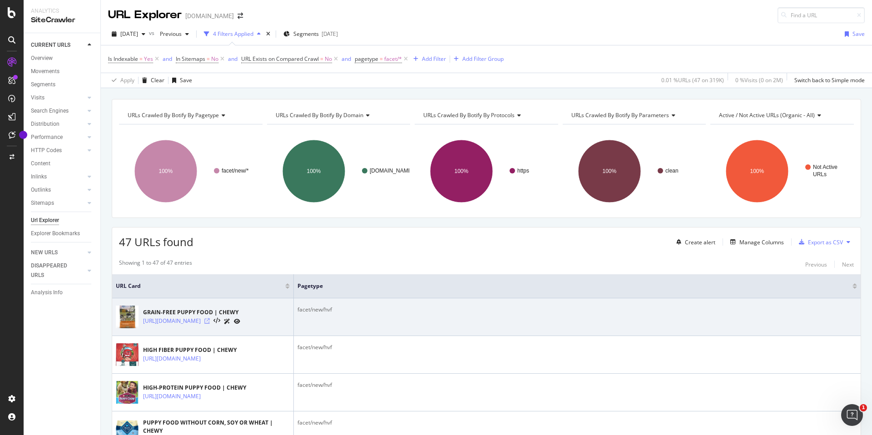
click at [210, 324] on icon at bounding box center [206, 321] width 5 height 5
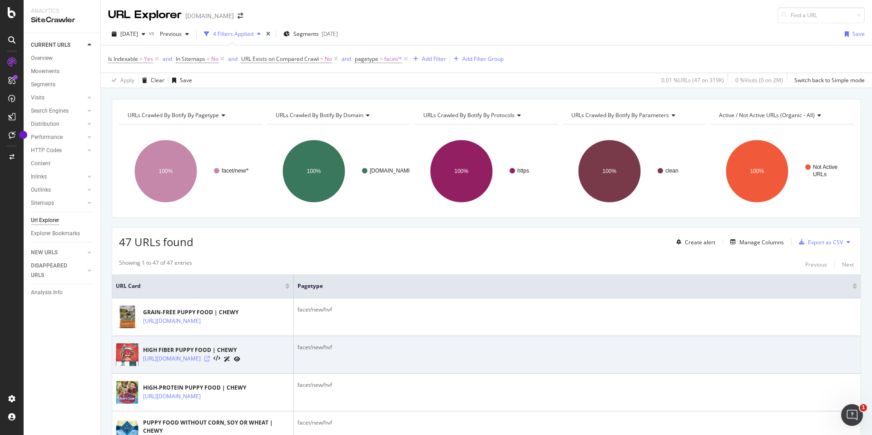
click at [210, 362] on icon at bounding box center [206, 358] width 5 height 5
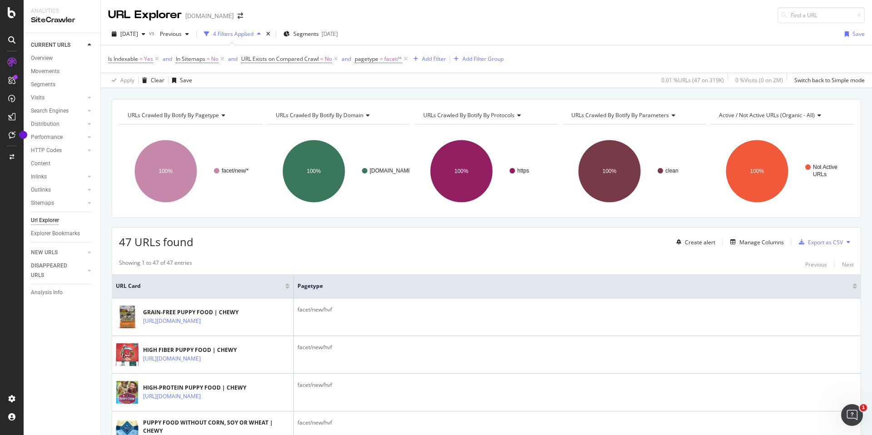
scroll to position [174, 0]
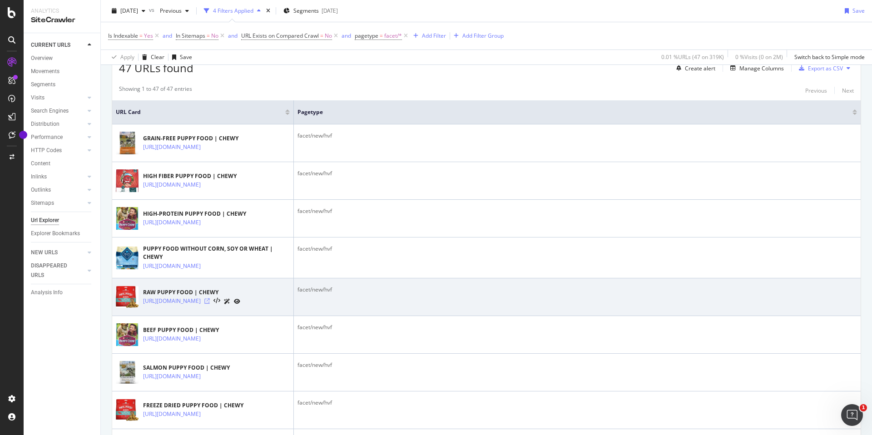
click at [210, 304] on icon at bounding box center [206, 301] width 5 height 5
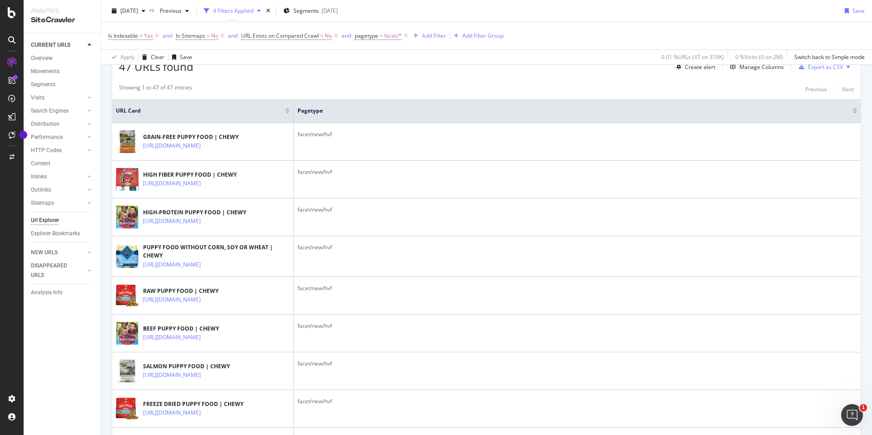
scroll to position [0, 0]
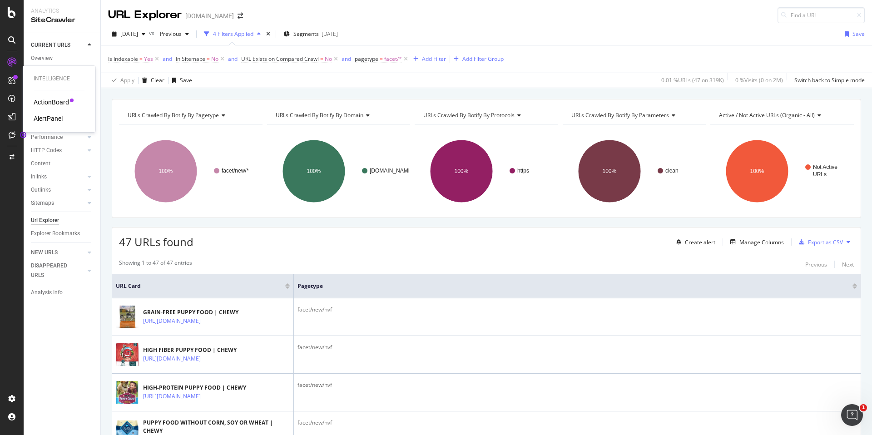
click at [44, 120] on div "AlertPanel" at bounding box center [48, 118] width 29 height 9
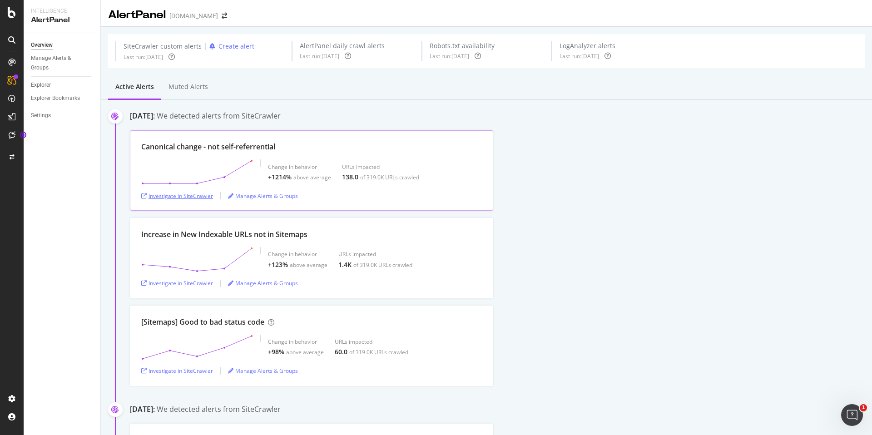
click at [186, 195] on div "Investigate in SiteCrawler" at bounding box center [177, 196] width 72 height 8
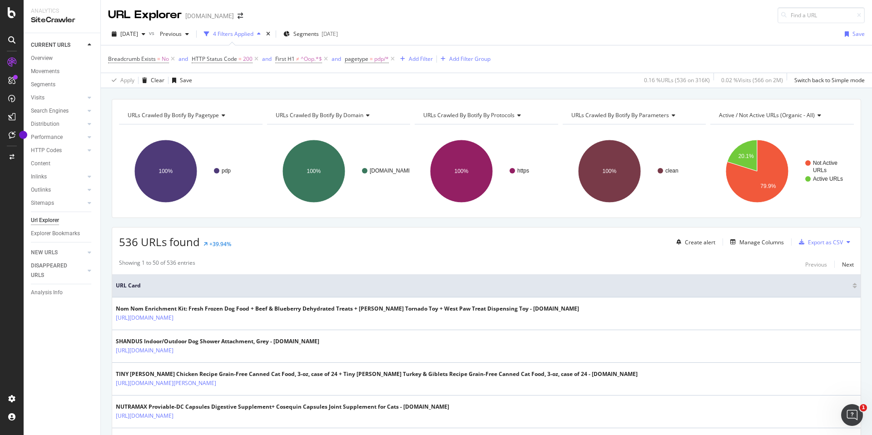
scroll to position [1105, 0]
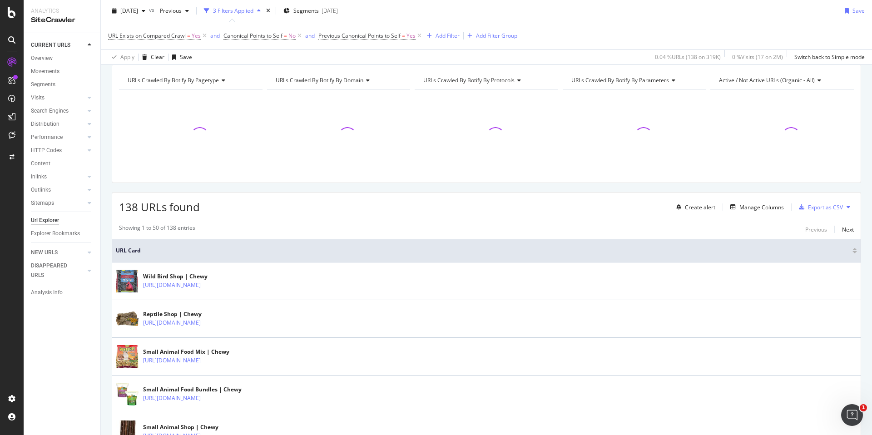
scroll to position [42, 0]
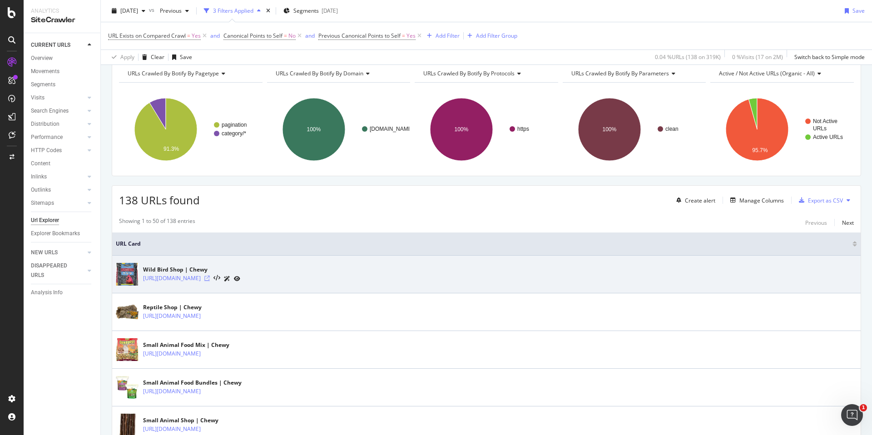
click at [210, 280] on icon at bounding box center [206, 278] width 5 height 5
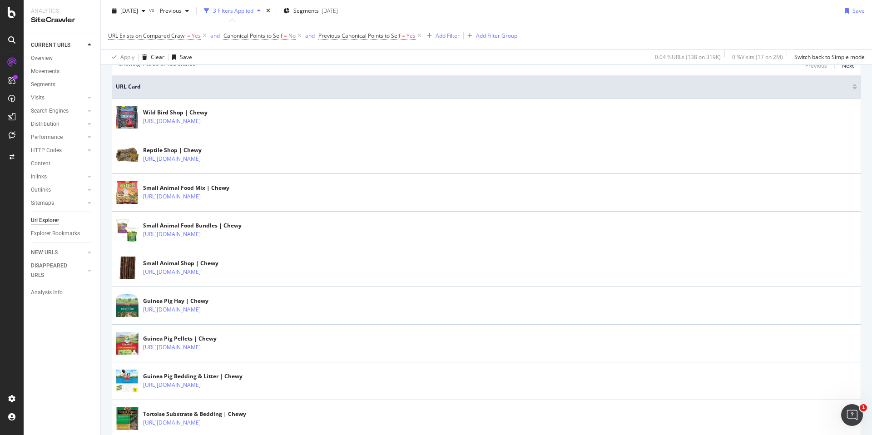
scroll to position [203, 0]
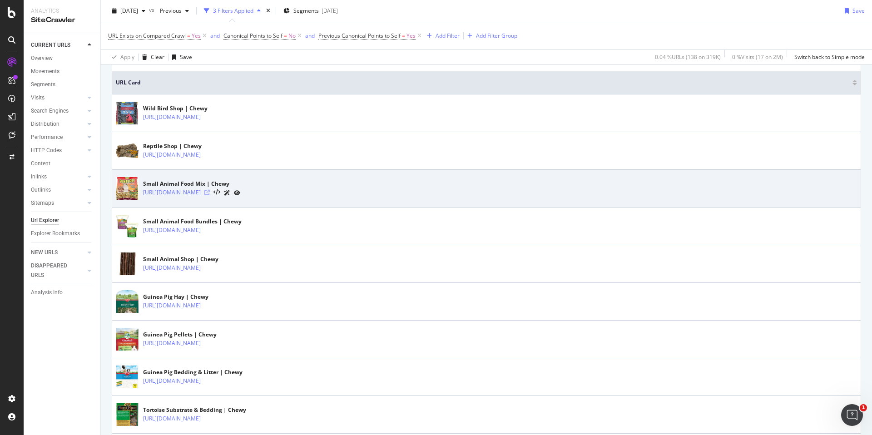
click at [210, 193] on icon at bounding box center [206, 192] width 5 height 5
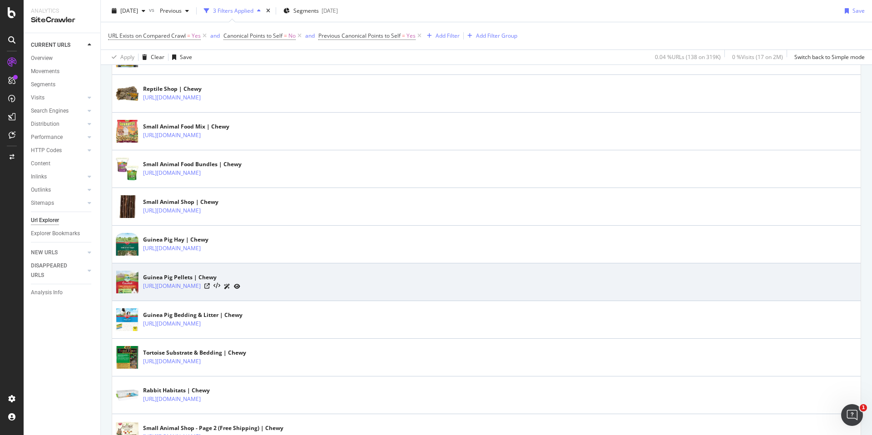
scroll to position [282, 0]
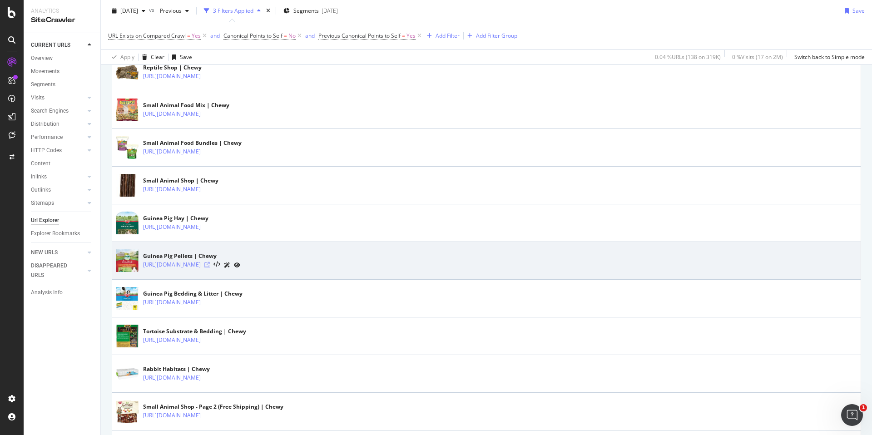
click at [210, 265] on icon at bounding box center [206, 264] width 5 height 5
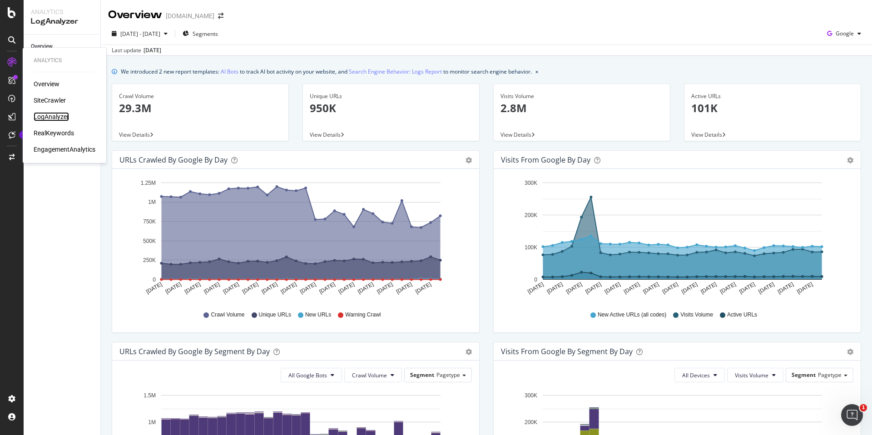
click at [54, 117] on div "LogAnalyzer" at bounding box center [51, 116] width 35 height 9
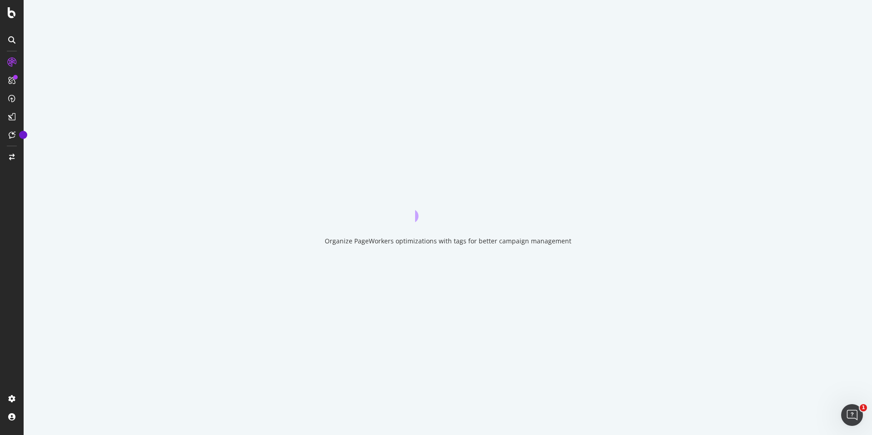
click at [455, 303] on div "Organize PageWorkers optimizations with tags for better campaign management" at bounding box center [448, 217] width 849 height 435
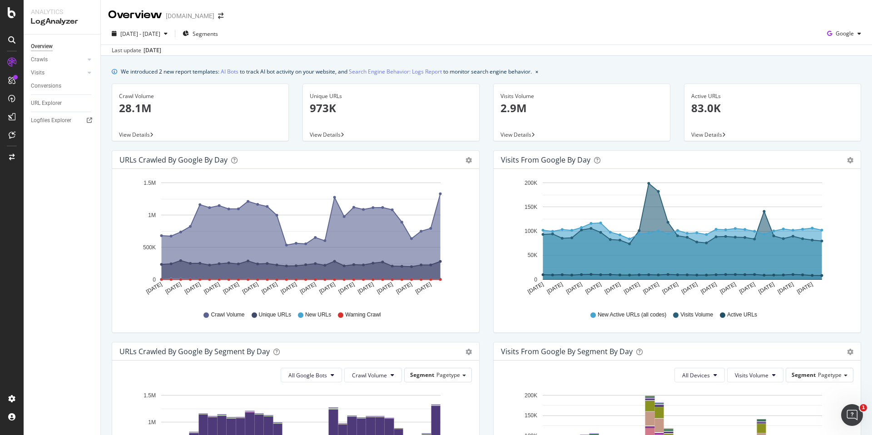
click at [377, 46] on div "Last update Oct. 05, 2025" at bounding box center [487, 50] width 772 height 11
click at [845, 41] on div "2025 Sep. 4th - Oct. 3rd Segments Google" at bounding box center [487, 35] width 772 height 18
click at [845, 40] on button "Google" at bounding box center [844, 33] width 41 height 15
click at [836, 65] on span "Bing" at bounding box center [845, 69] width 34 height 8
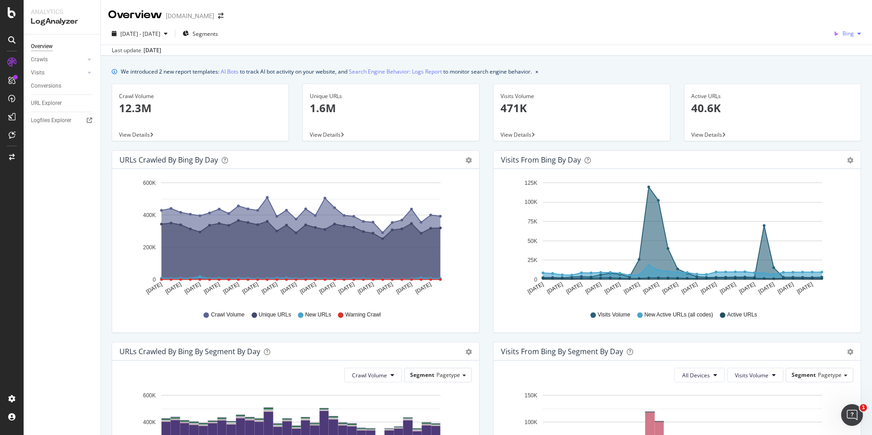
click at [843, 34] on span "Bing" at bounding box center [848, 34] width 11 height 8
click at [831, 86] on span "OpenAI" at bounding box center [845, 85] width 34 height 8
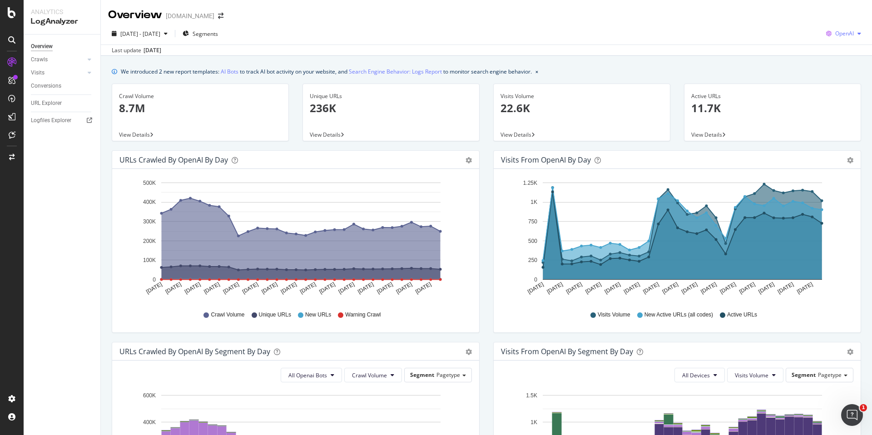
click at [836, 36] on span "OpenAI" at bounding box center [845, 34] width 19 height 8
click at [831, 101] on span "Other AI Bots" at bounding box center [844, 102] width 34 height 8
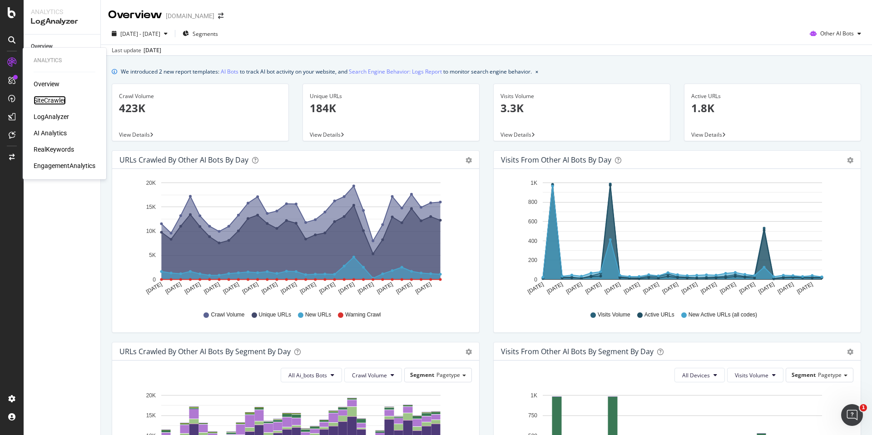
click at [55, 100] on div "SiteCrawler" at bounding box center [50, 100] width 32 height 9
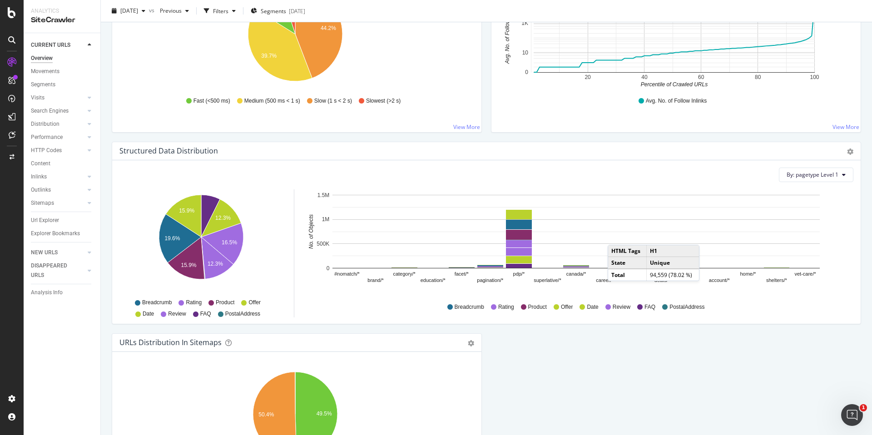
scroll to position [883, 0]
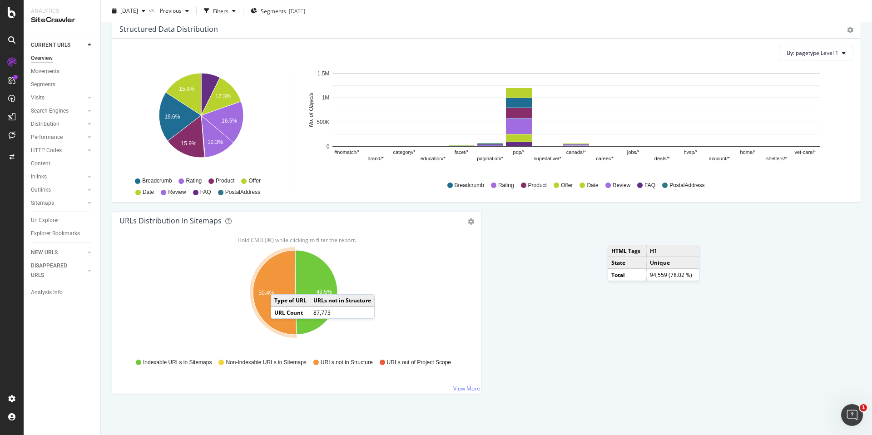
click at [280, 285] on icon "A chart." at bounding box center [275, 292] width 44 height 85
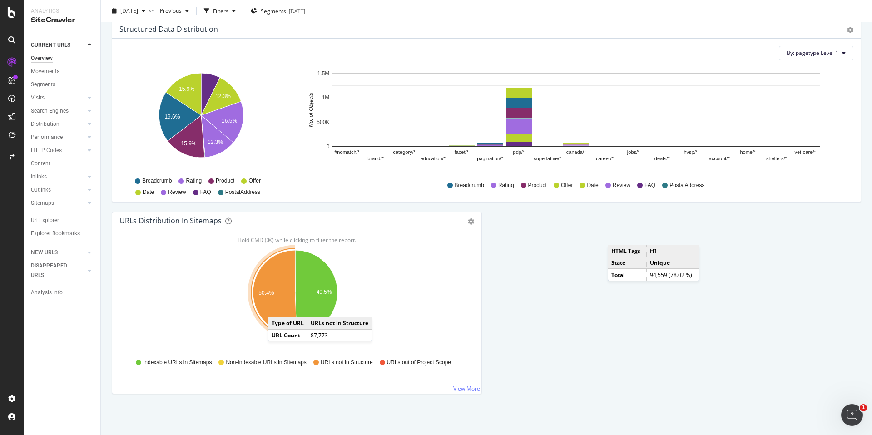
click at [277, 308] on icon "A chart." at bounding box center [275, 292] width 44 height 85
click at [338, 361] on span "URLs not in Structure" at bounding box center [347, 363] width 52 height 8
click at [458, 389] on link "View More" at bounding box center [466, 389] width 27 height 8
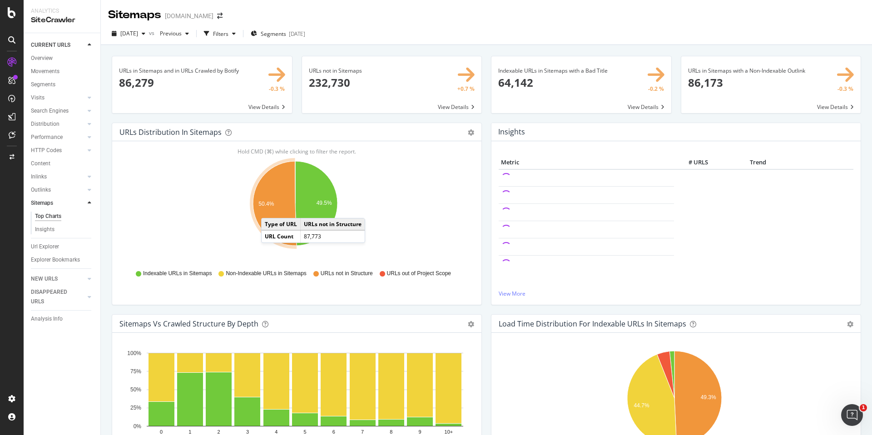
click at [270, 209] on icon "A chart." at bounding box center [275, 203] width 44 height 85
click at [276, 210] on icon "A chart." at bounding box center [275, 203] width 44 height 85
click at [269, 201] on text "50.4%" at bounding box center [266, 204] width 15 height 6
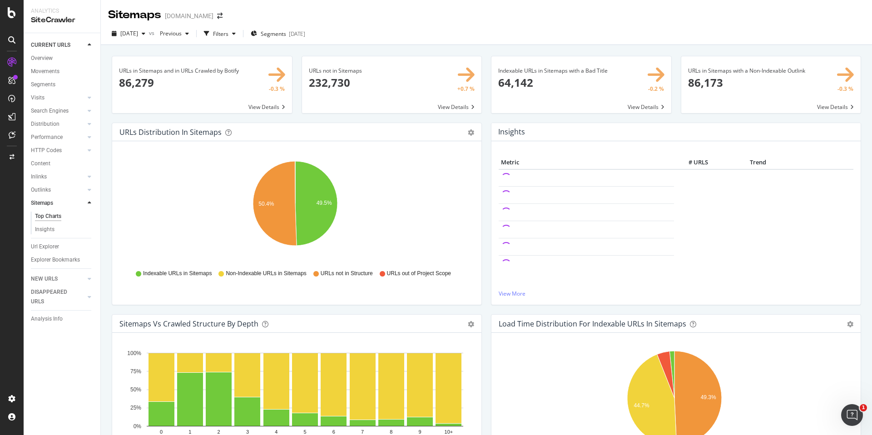
click at [336, 276] on span "URLs not in Structure" at bounding box center [347, 274] width 52 height 8
click at [309, 204] on icon "A chart." at bounding box center [316, 203] width 42 height 85
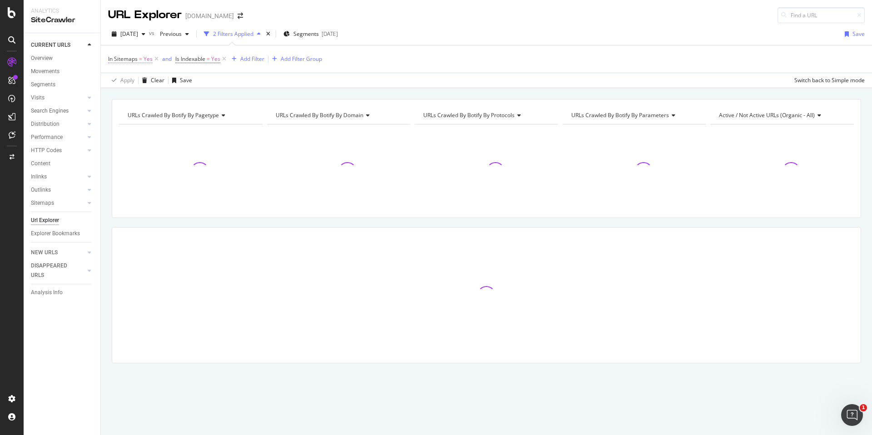
click at [146, 60] on span "Yes" at bounding box center [148, 59] width 9 height 13
click at [131, 95] on div "Yes" at bounding box center [166, 95] width 100 height 15
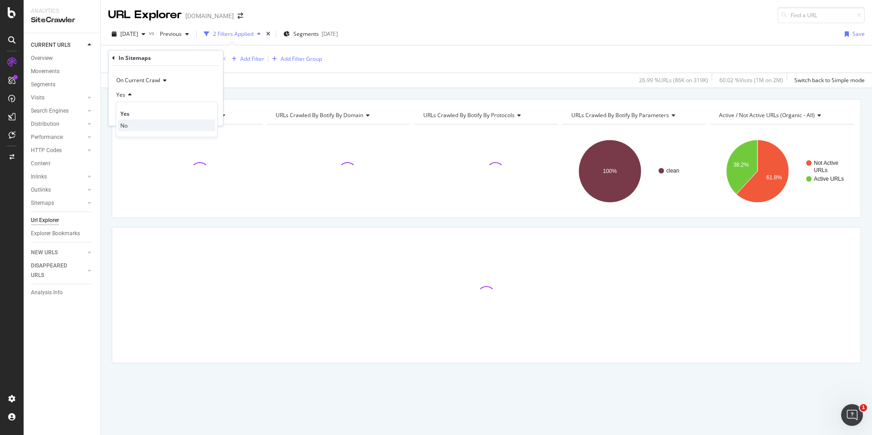
click at [131, 128] on div "No" at bounding box center [166, 125] width 97 height 12
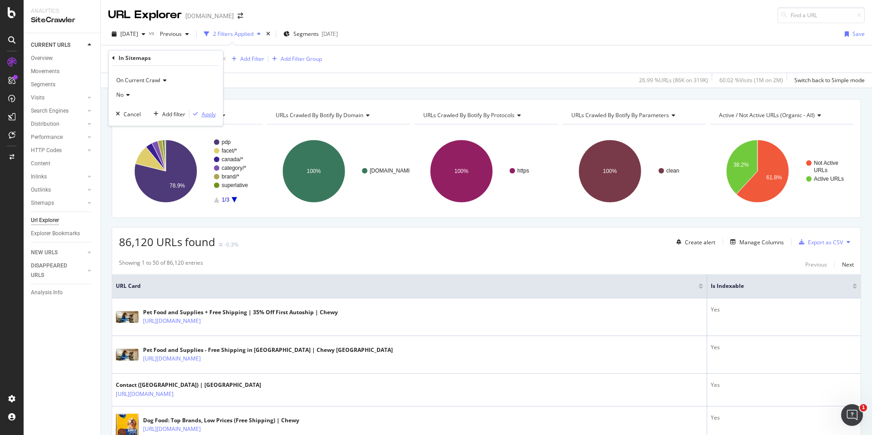
click at [209, 114] on div "Apply" at bounding box center [209, 114] width 14 height 8
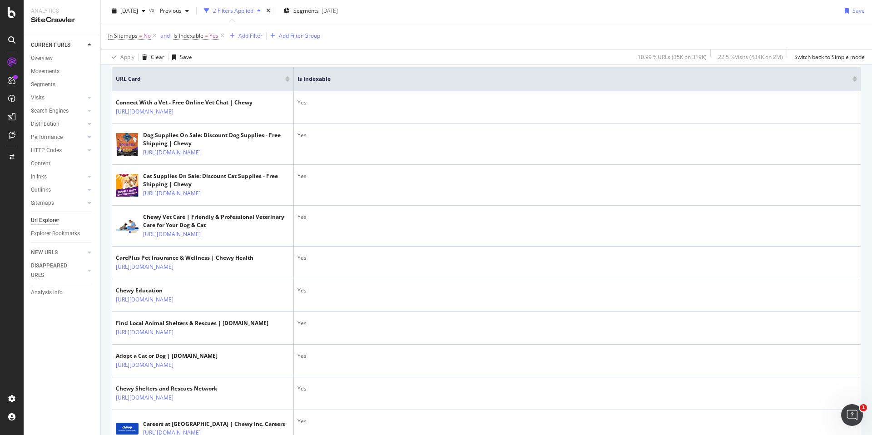
scroll to position [214, 0]
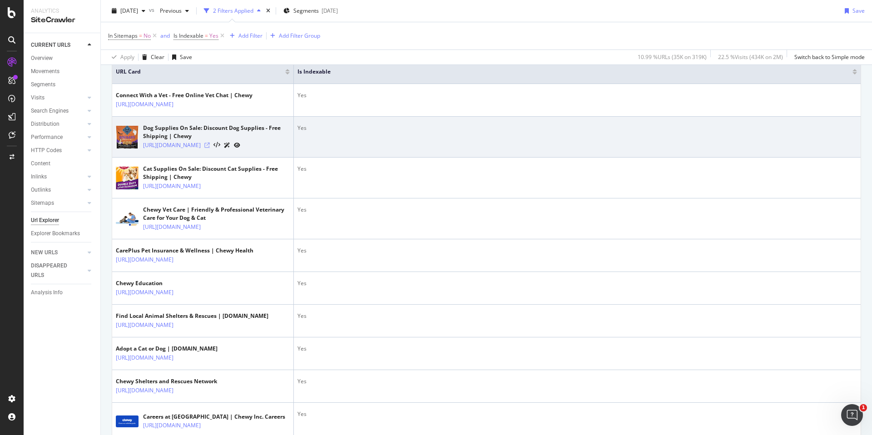
click at [210, 148] on icon at bounding box center [206, 145] width 5 height 5
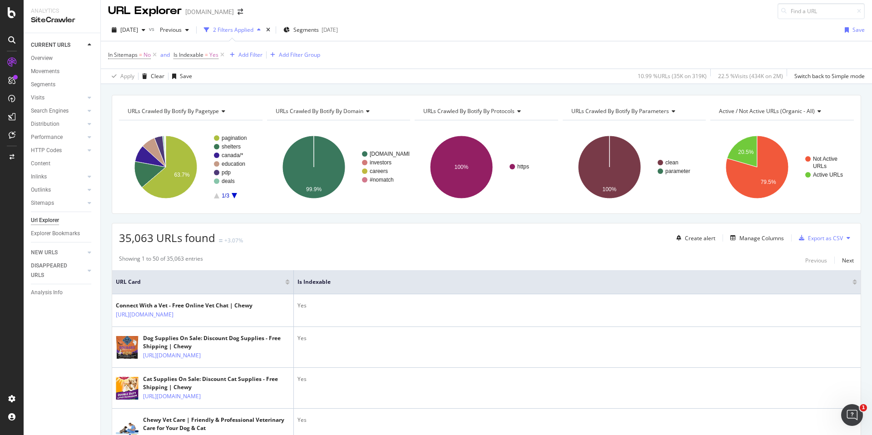
scroll to position [0, 0]
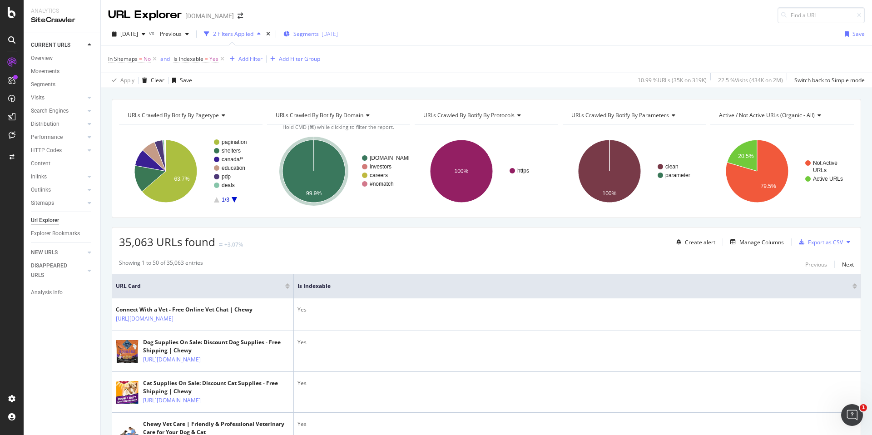
click at [338, 33] on div "[DATE]" at bounding box center [330, 34] width 16 height 8
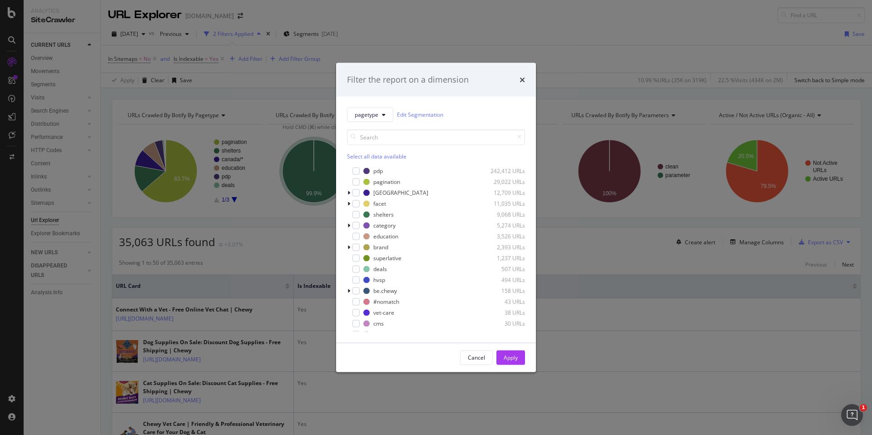
click at [359, 155] on div "Select all data available" at bounding box center [436, 156] width 178 height 8
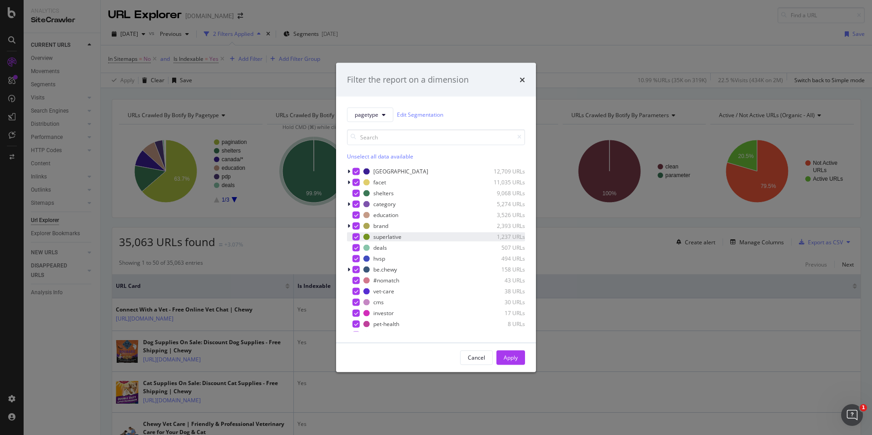
scroll to position [22, 0]
click at [354, 244] on div "modal" at bounding box center [356, 247] width 7 height 7
click at [502, 351] on button "Apply" at bounding box center [511, 357] width 29 height 15
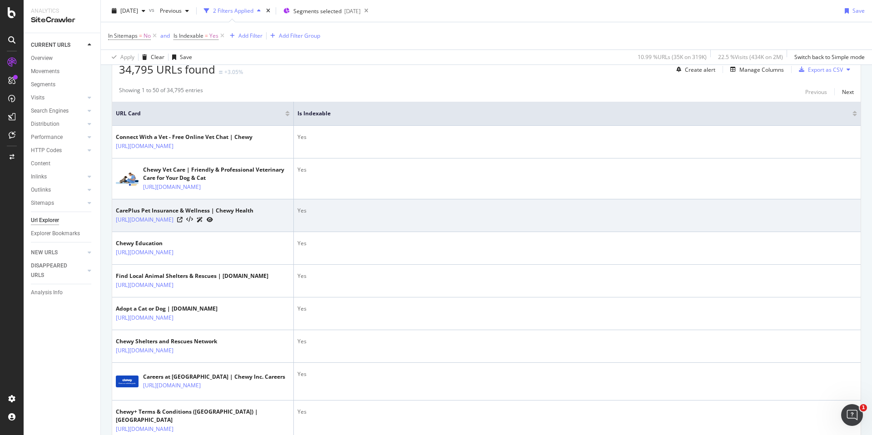
scroll to position [175, 0]
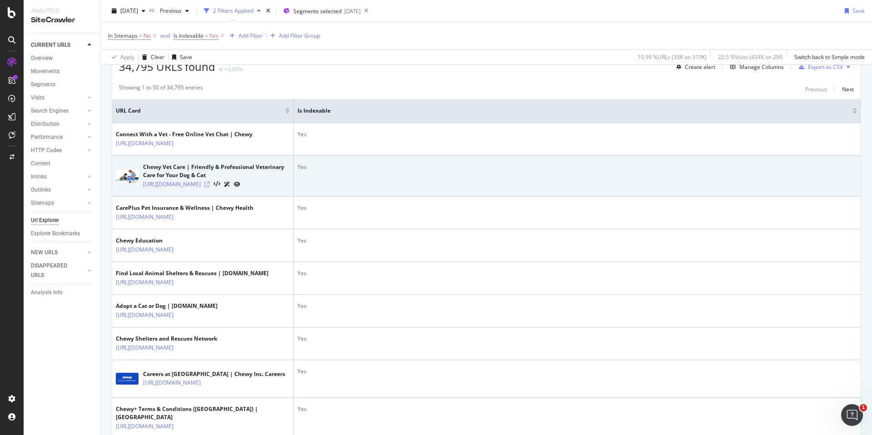
click at [210, 184] on icon at bounding box center [206, 184] width 5 height 5
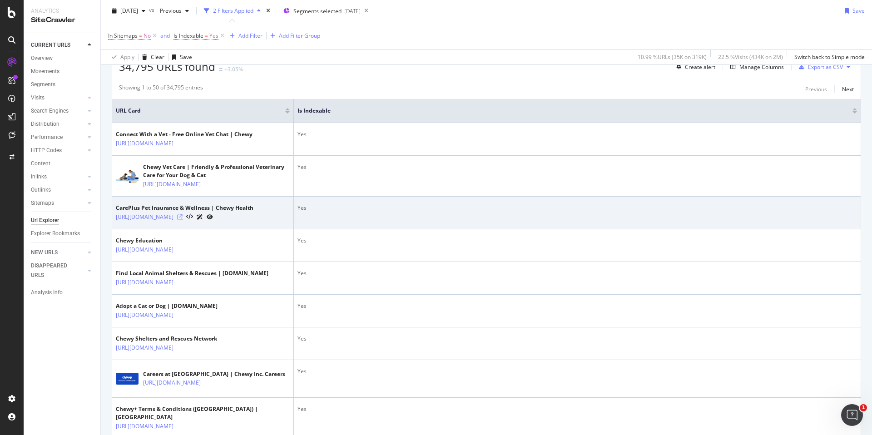
click at [183, 218] on icon at bounding box center [179, 216] width 5 height 5
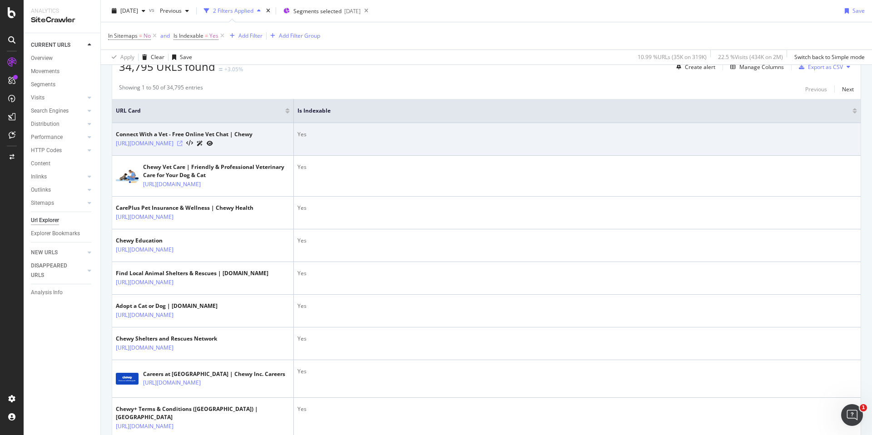
click at [183, 141] on icon at bounding box center [179, 143] width 5 height 5
click at [183, 143] on icon at bounding box center [179, 143] width 5 height 5
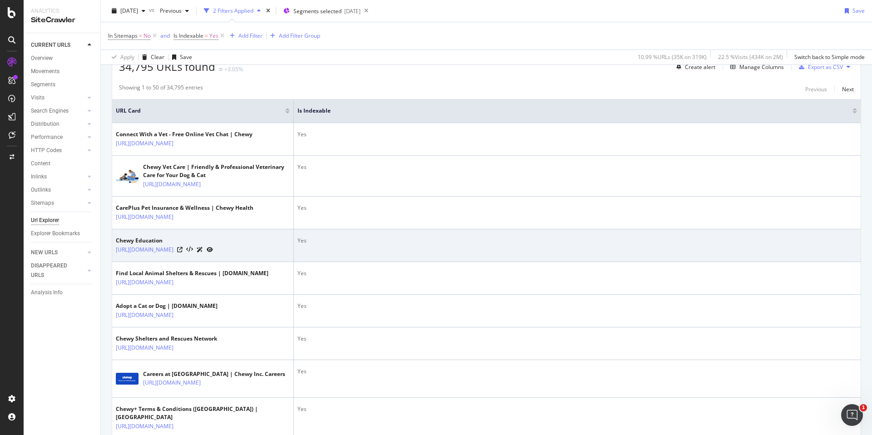
scroll to position [182, 0]
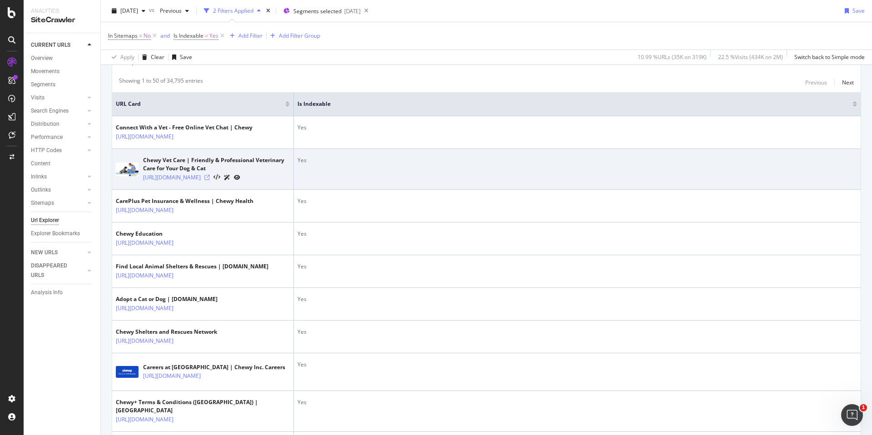
click at [210, 179] on icon at bounding box center [206, 177] width 5 height 5
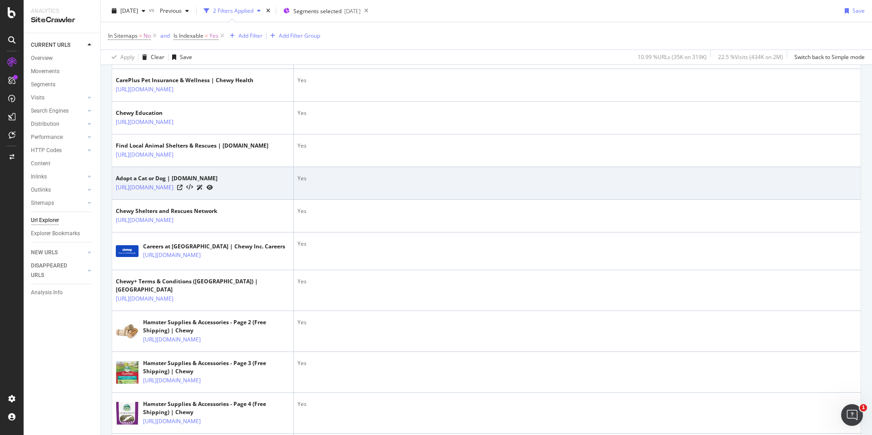
scroll to position [0, 0]
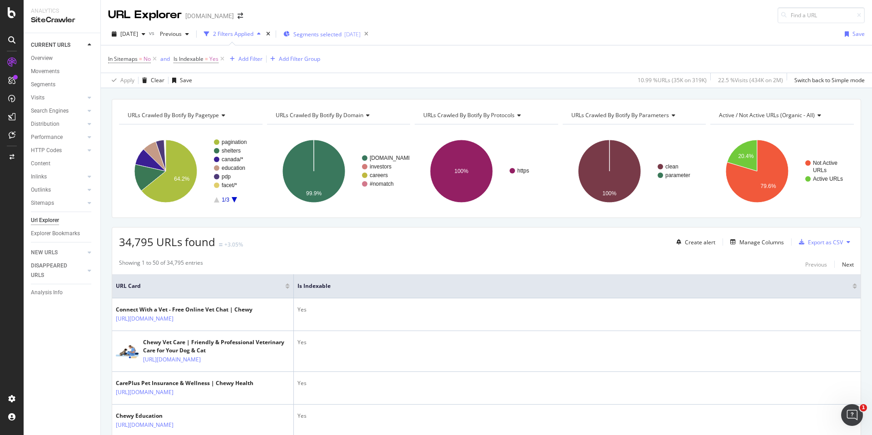
click at [361, 37] on div "[DATE]" at bounding box center [352, 34] width 16 height 8
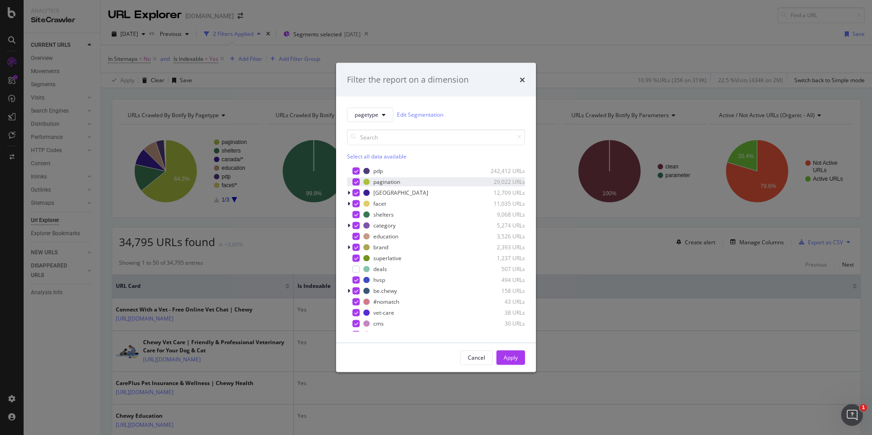
click at [357, 183] on icon "modal" at bounding box center [356, 181] width 4 height 5
click at [355, 193] on icon "modal" at bounding box center [356, 192] width 4 height 5
click at [354, 212] on icon "modal" at bounding box center [356, 214] width 4 height 5
click at [505, 356] on div "Apply" at bounding box center [511, 358] width 14 height 8
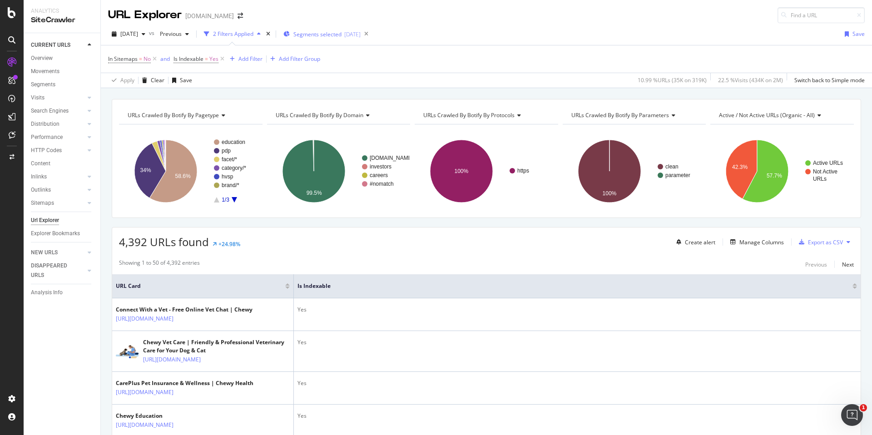
click at [350, 29] on div "Segments selected 2025-03-04" at bounding box center [322, 34] width 77 height 14
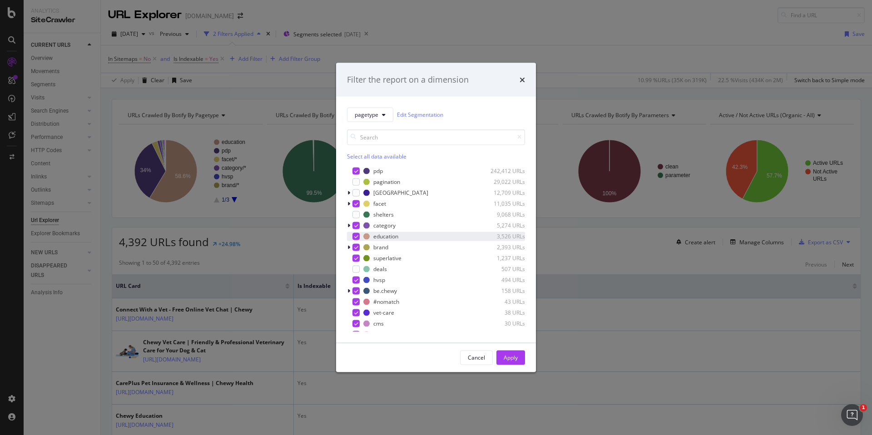
click at [355, 237] on icon "modal" at bounding box center [356, 236] width 4 height 5
click at [513, 360] on div "Apply" at bounding box center [511, 358] width 14 height 8
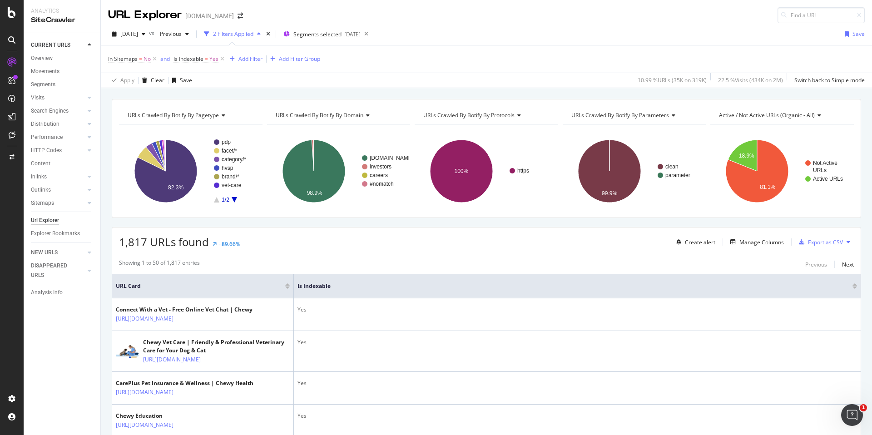
scroll to position [26, 0]
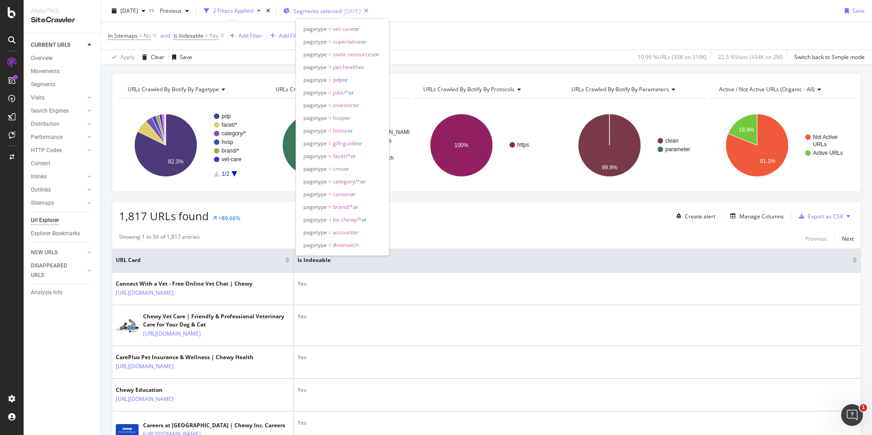
click at [339, 10] on span "Segments selected" at bounding box center [318, 11] width 48 height 8
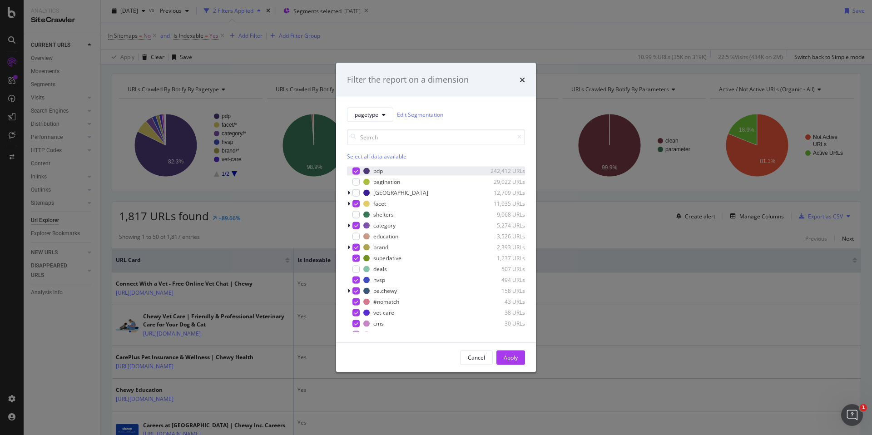
click at [358, 173] on div "modal" at bounding box center [356, 170] width 7 height 7
click at [521, 361] on button "Apply" at bounding box center [511, 357] width 29 height 15
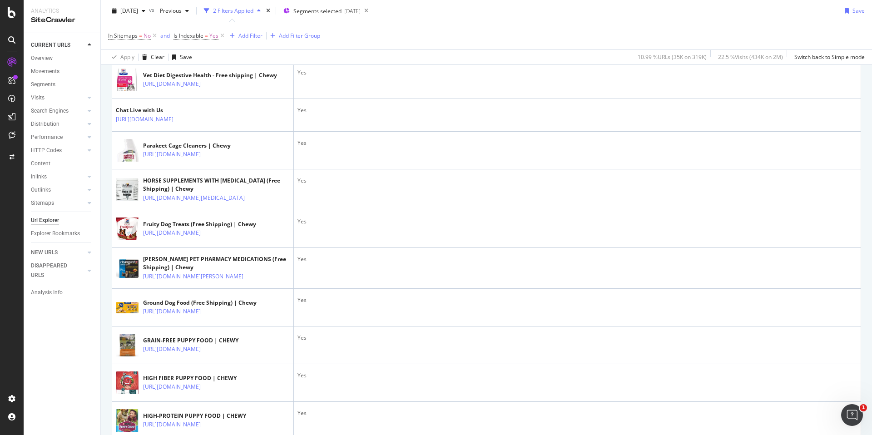
scroll to position [633, 0]
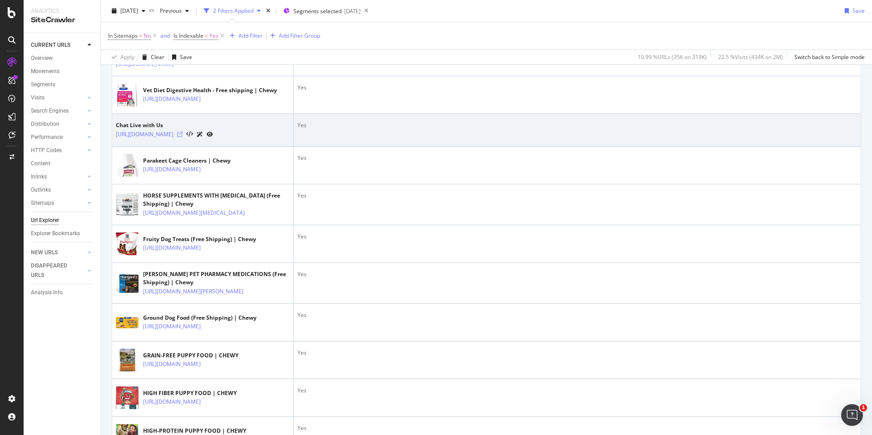
click at [183, 137] on icon at bounding box center [179, 134] width 5 height 5
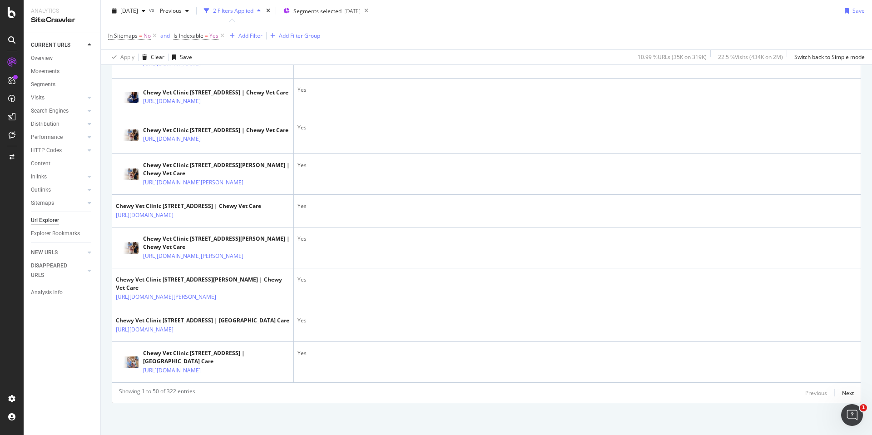
scroll to position [1757, 0]
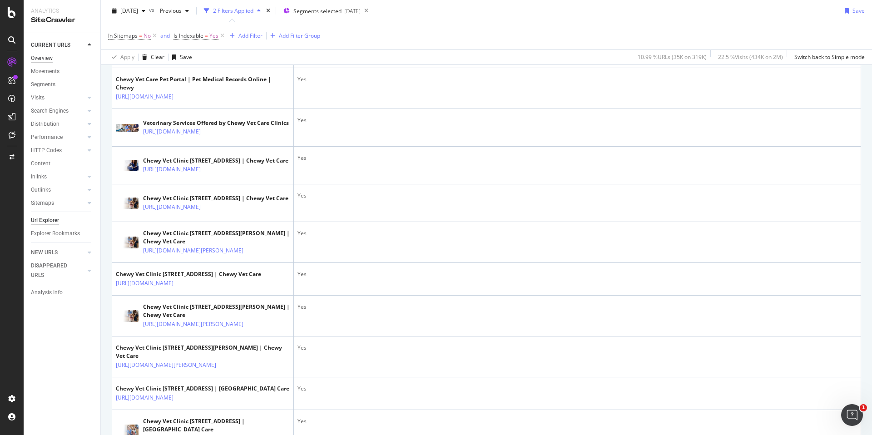
click at [40, 62] on div "Overview" at bounding box center [42, 59] width 22 height 10
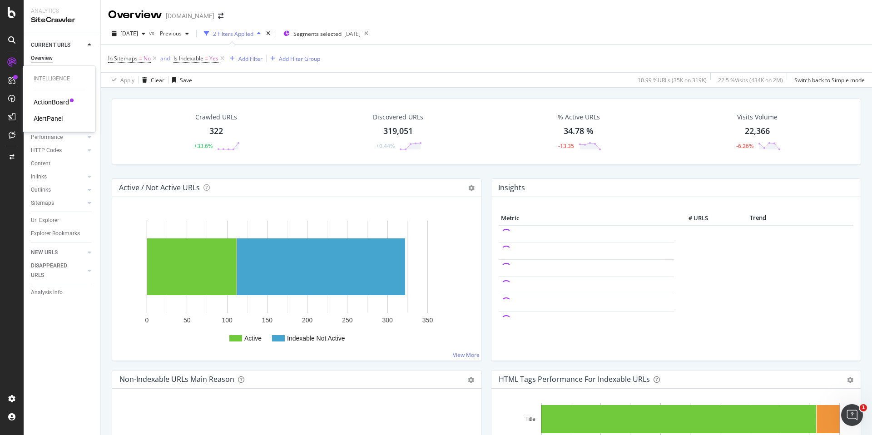
click at [52, 120] on div "AlertPanel" at bounding box center [48, 118] width 29 height 9
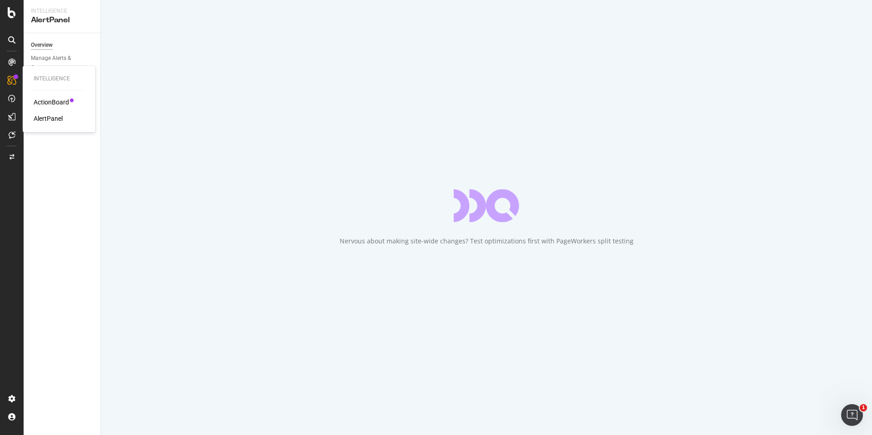
click at [54, 104] on div "ActionBoard" at bounding box center [51, 102] width 35 height 9
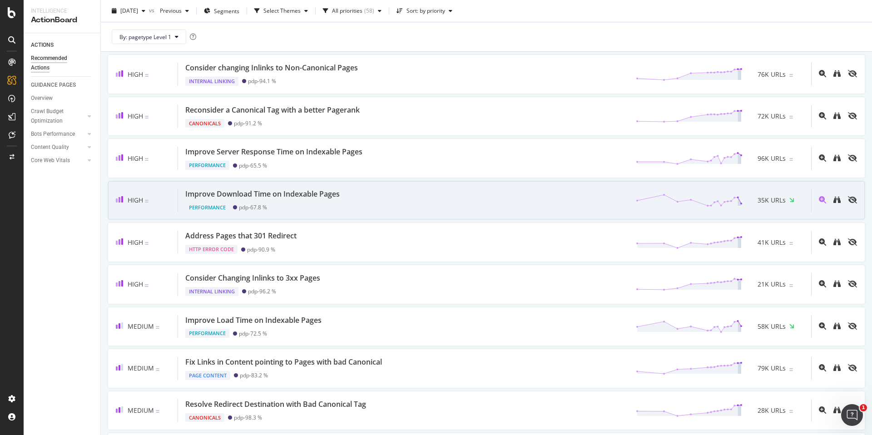
scroll to position [104, 0]
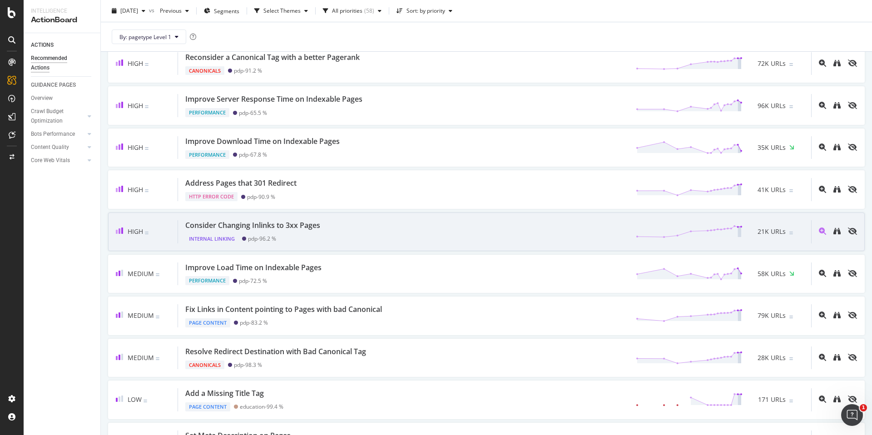
click at [371, 235] on div "Consider Changing Inlinks to 3xx Pages Internal Linking pdp - 96.2 % 21K URLs" at bounding box center [494, 231] width 633 height 23
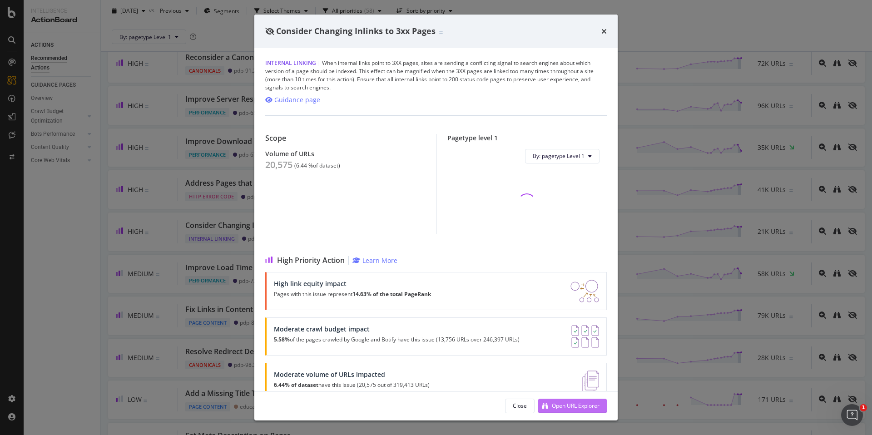
click at [563, 406] on div "Open URL Explorer" at bounding box center [576, 406] width 48 height 8
